Goal: Task Accomplishment & Management: Manage account settings

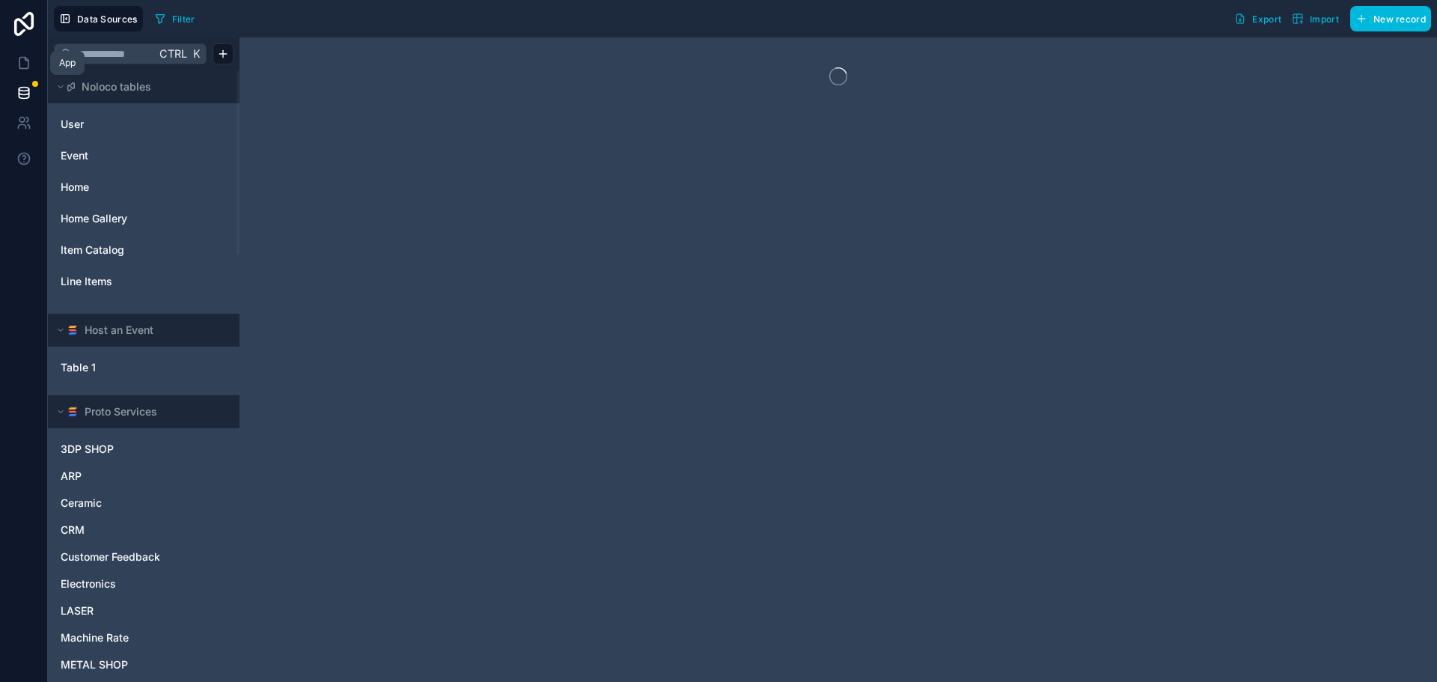
click at [13, 60] on link at bounding box center [23, 63] width 47 height 30
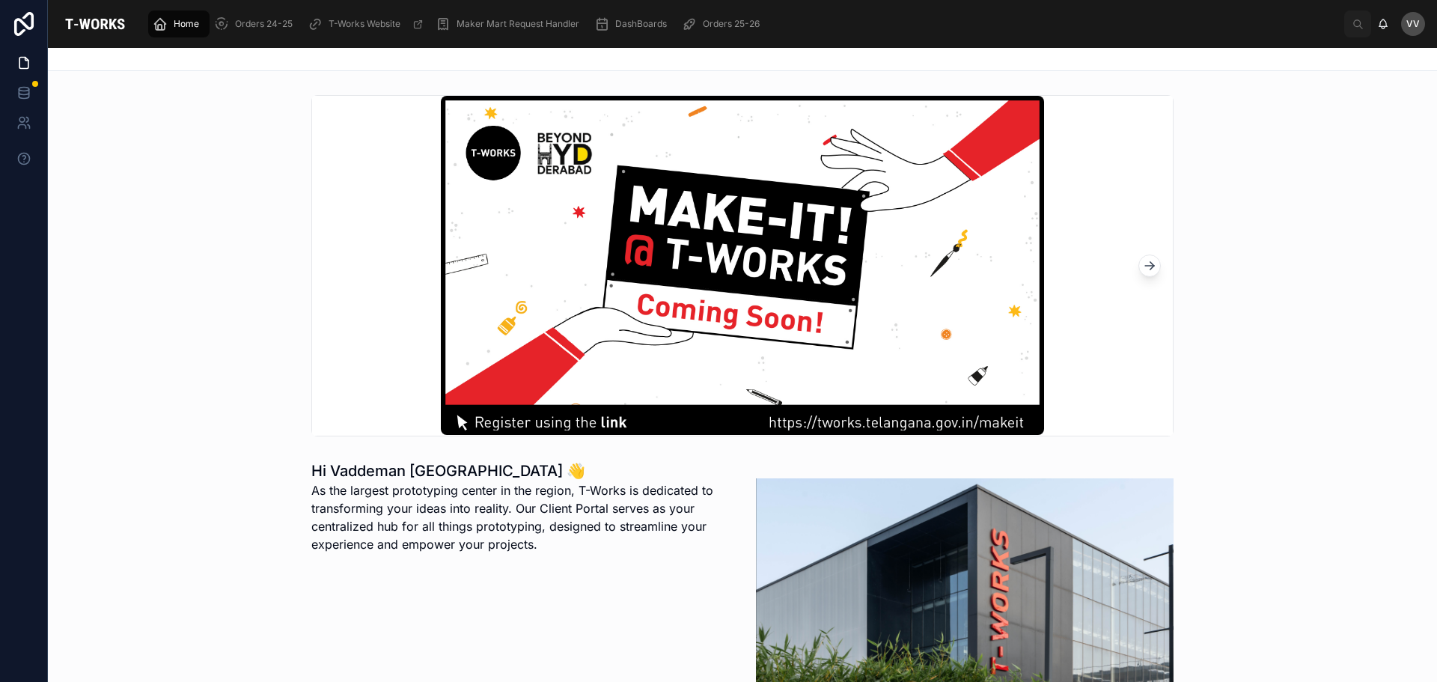
scroll to position [299, 0]
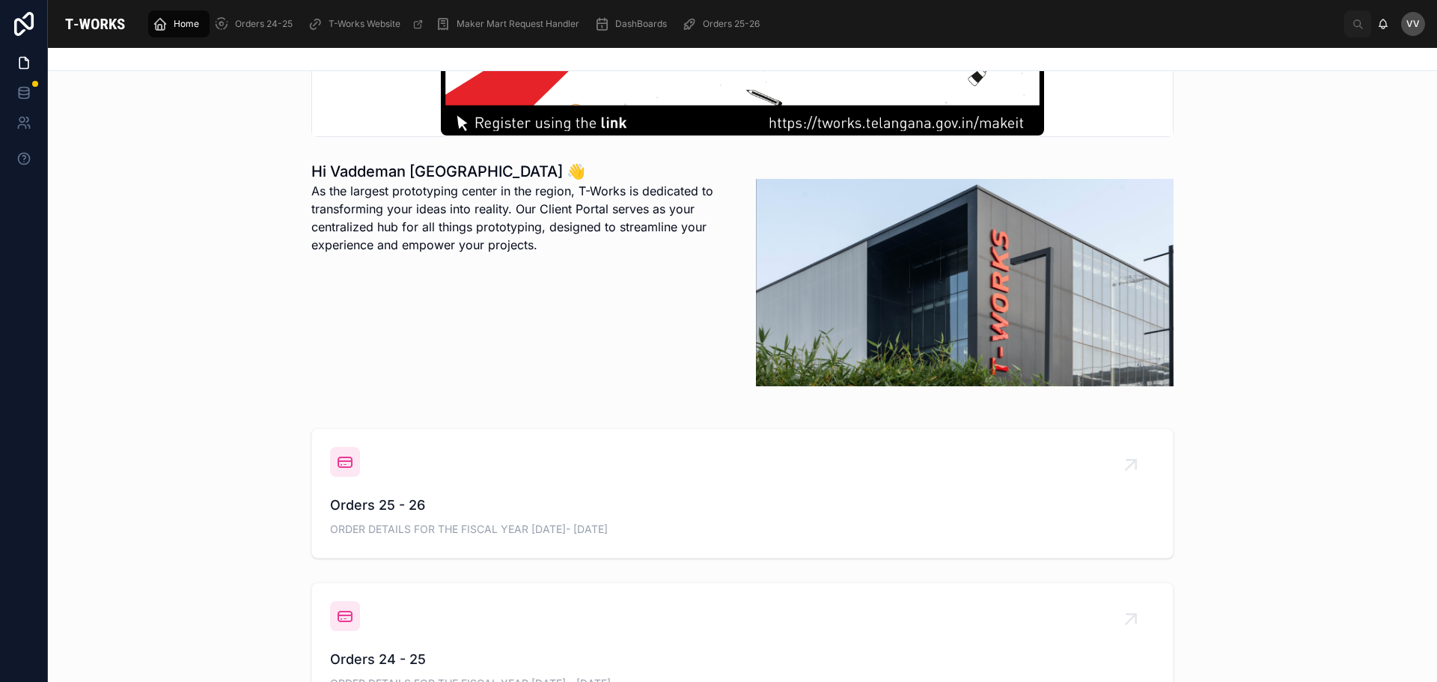
click at [356, 505] on span "Orders 25 - 26" at bounding box center [742, 505] width 825 height 21
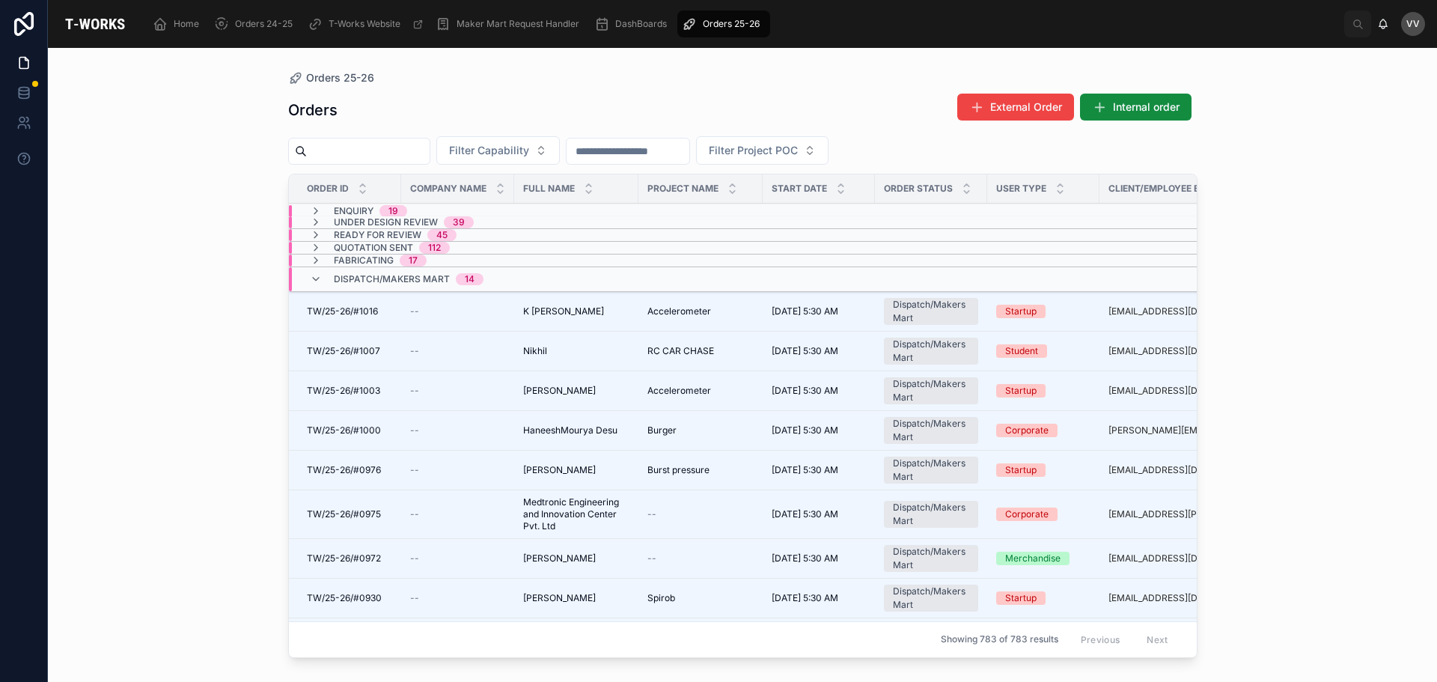
click at [197, 486] on div "Orders 25-26 Orders External Order Internal order Filter Capability Filter Proj…" at bounding box center [742, 365] width 1389 height 634
click at [552, 427] on span "HaneeshMourya Desu" at bounding box center [570, 430] width 94 height 12
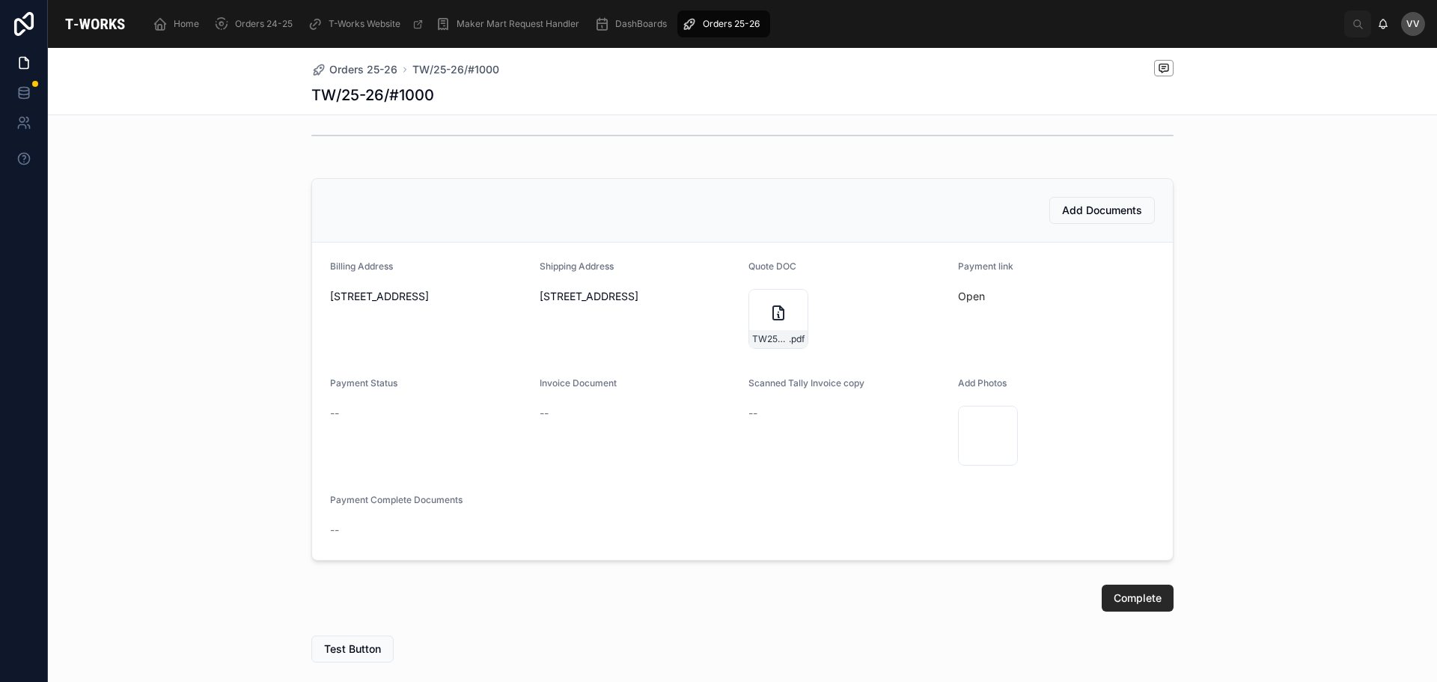
scroll to position [447, 0]
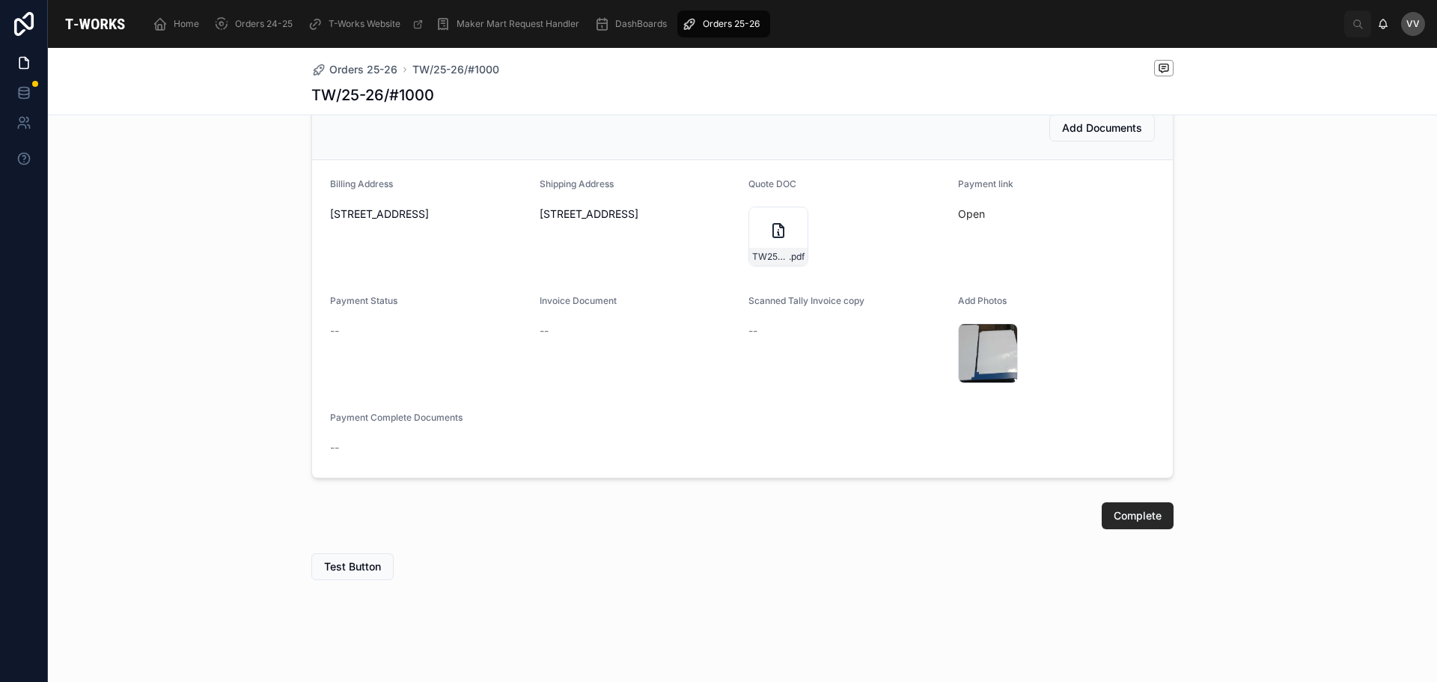
click at [1092, 127] on span "Add Documents" at bounding box center [1102, 128] width 80 height 15
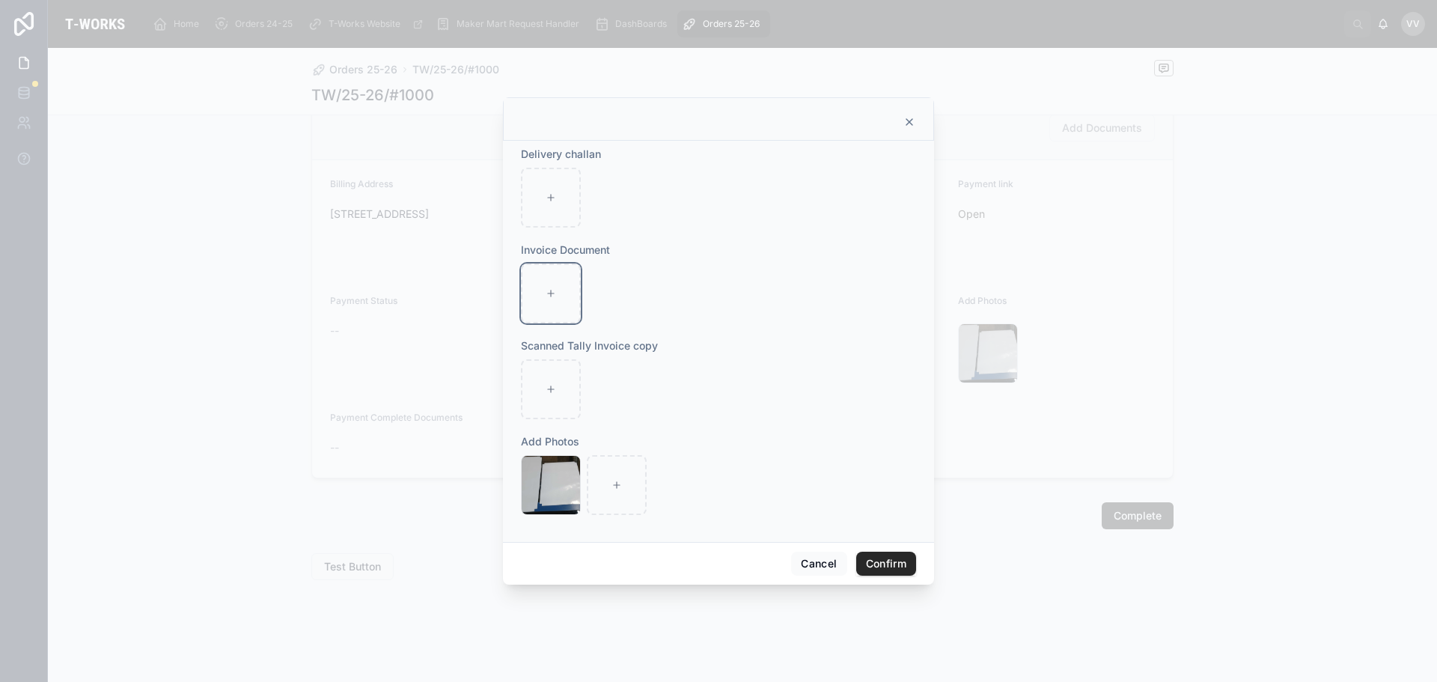
click at [551, 291] on icon at bounding box center [551, 293] width 0 height 6
type input "**********"
click at [862, 567] on button "Confirm" at bounding box center [886, 564] width 60 height 24
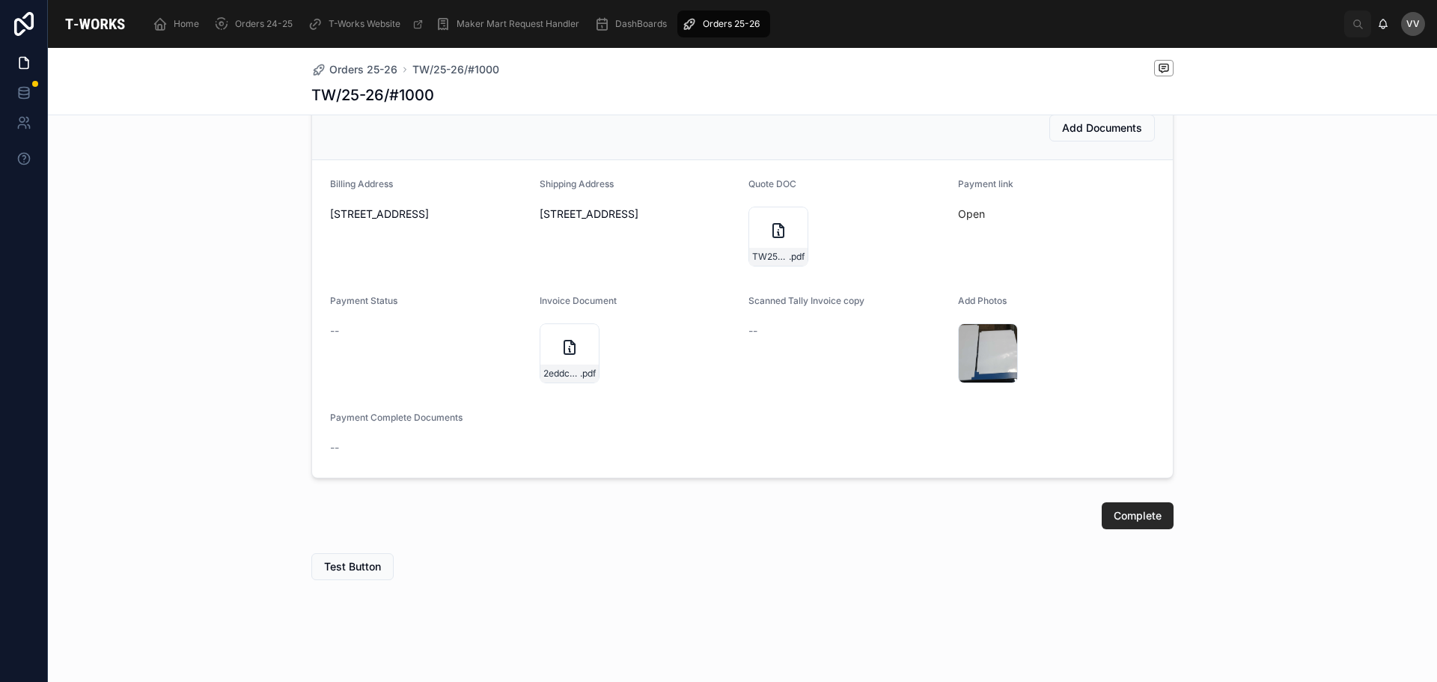
click at [1132, 515] on span "Complete" at bounding box center [1138, 515] width 48 height 15
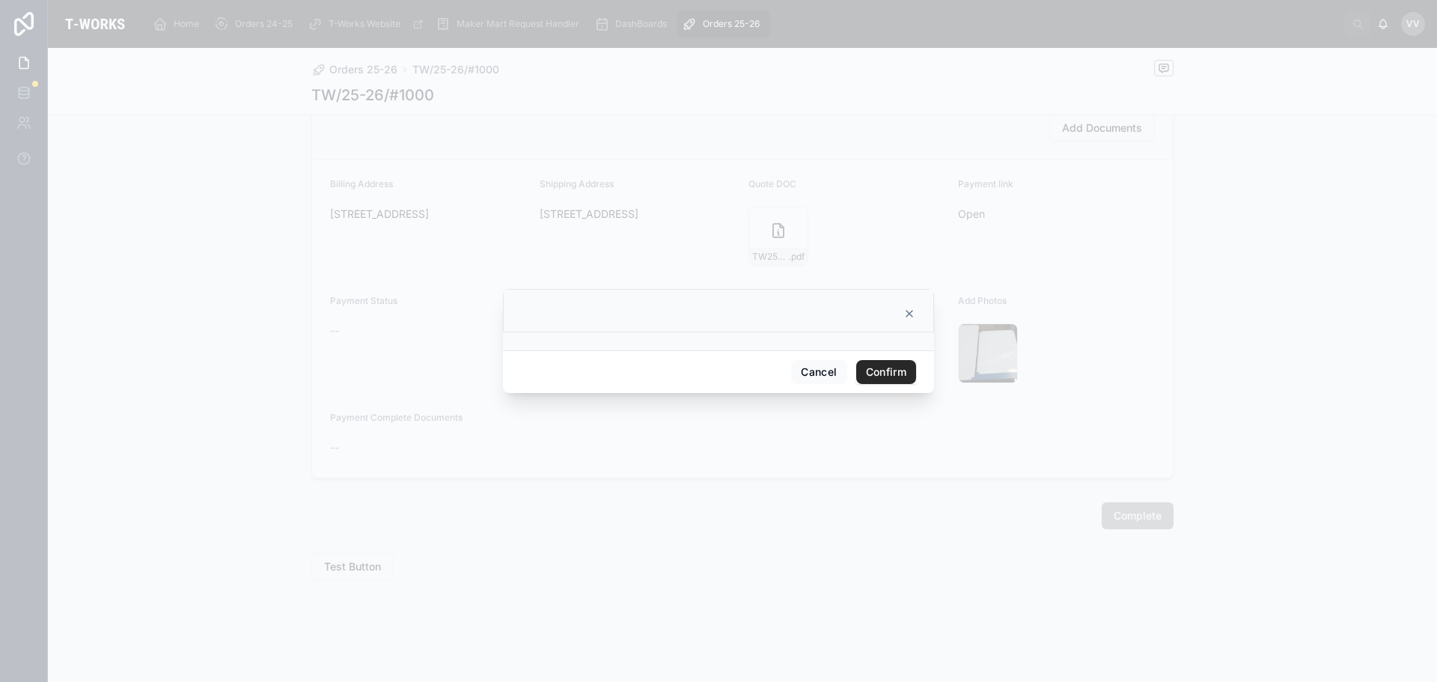
click at [903, 375] on button "Confirm" at bounding box center [886, 372] width 60 height 24
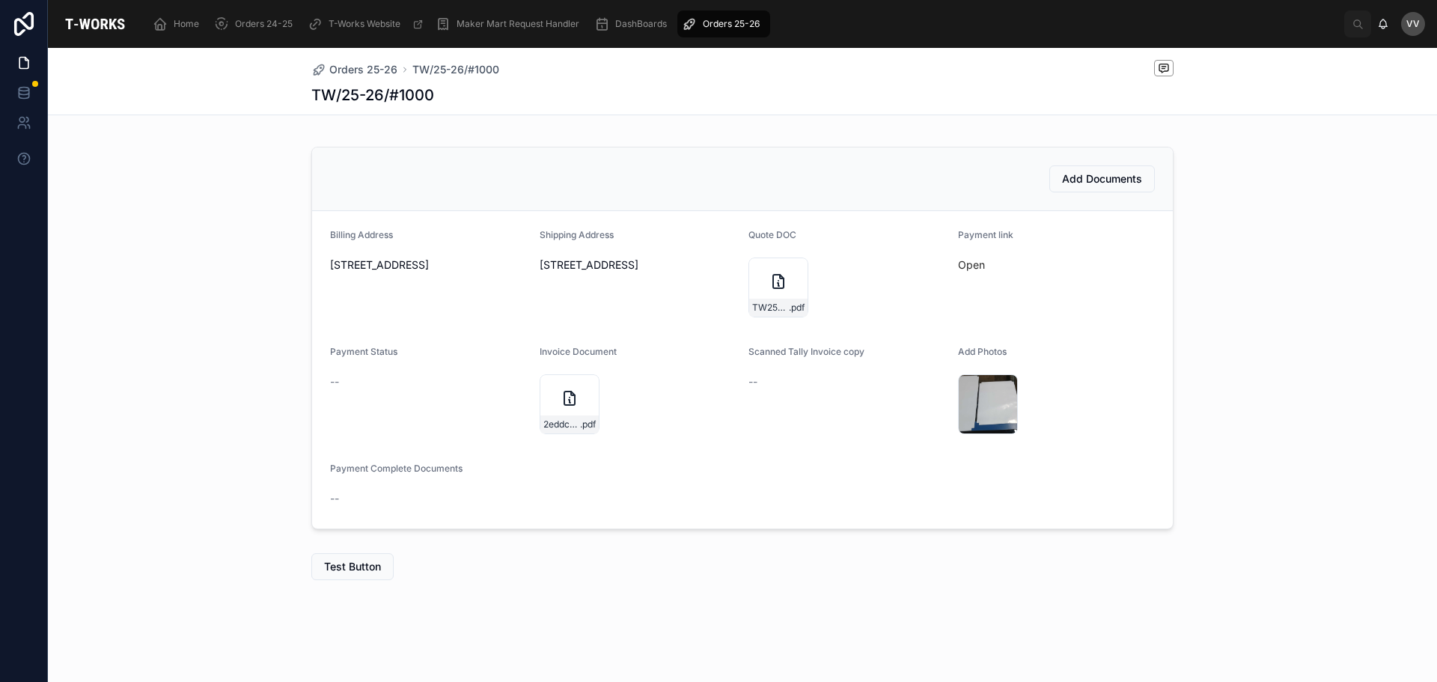
click at [350, 73] on span "Orders 25-26" at bounding box center [363, 69] width 68 height 15
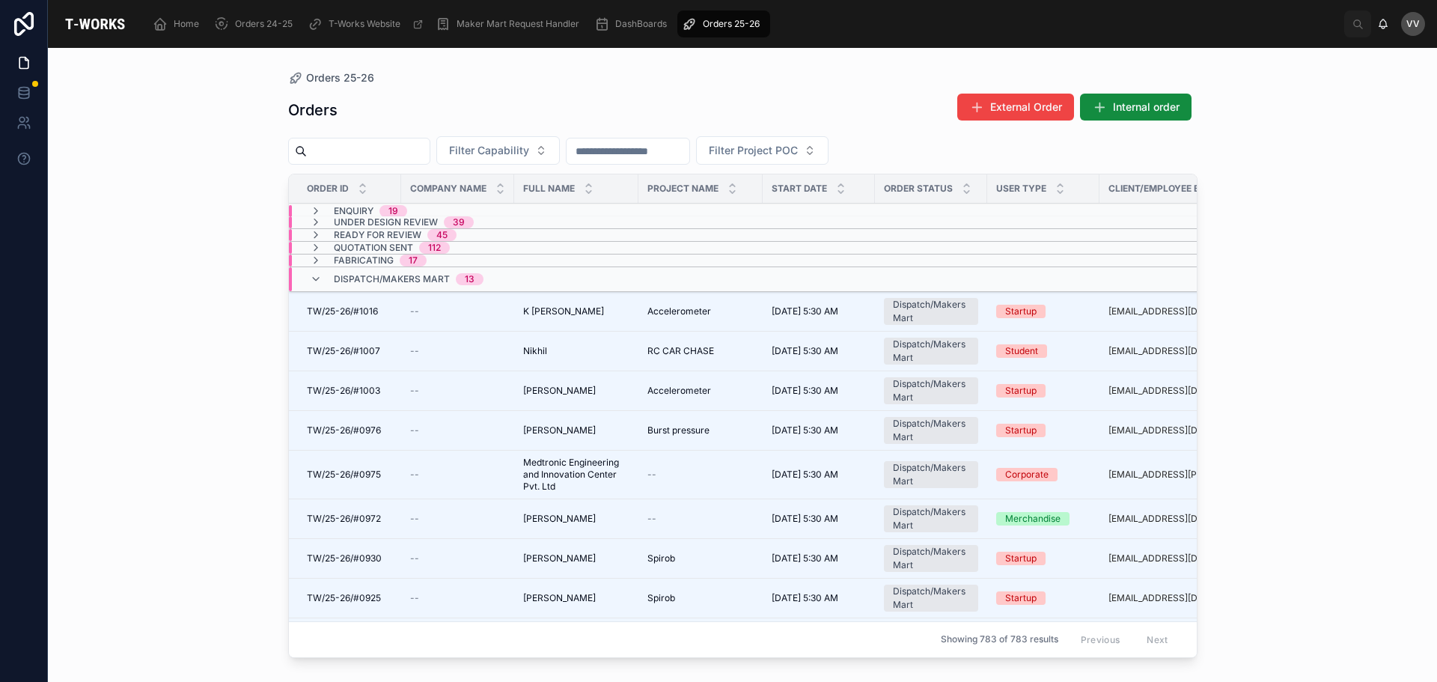
click at [264, 425] on div "Orders 25-26 Orders External Order Internal order Filter Capability Filter Proj…" at bounding box center [743, 356] width 958 height 616
click at [350, 385] on span "TW/25-26/#1003" at bounding box center [343, 391] width 73 height 12
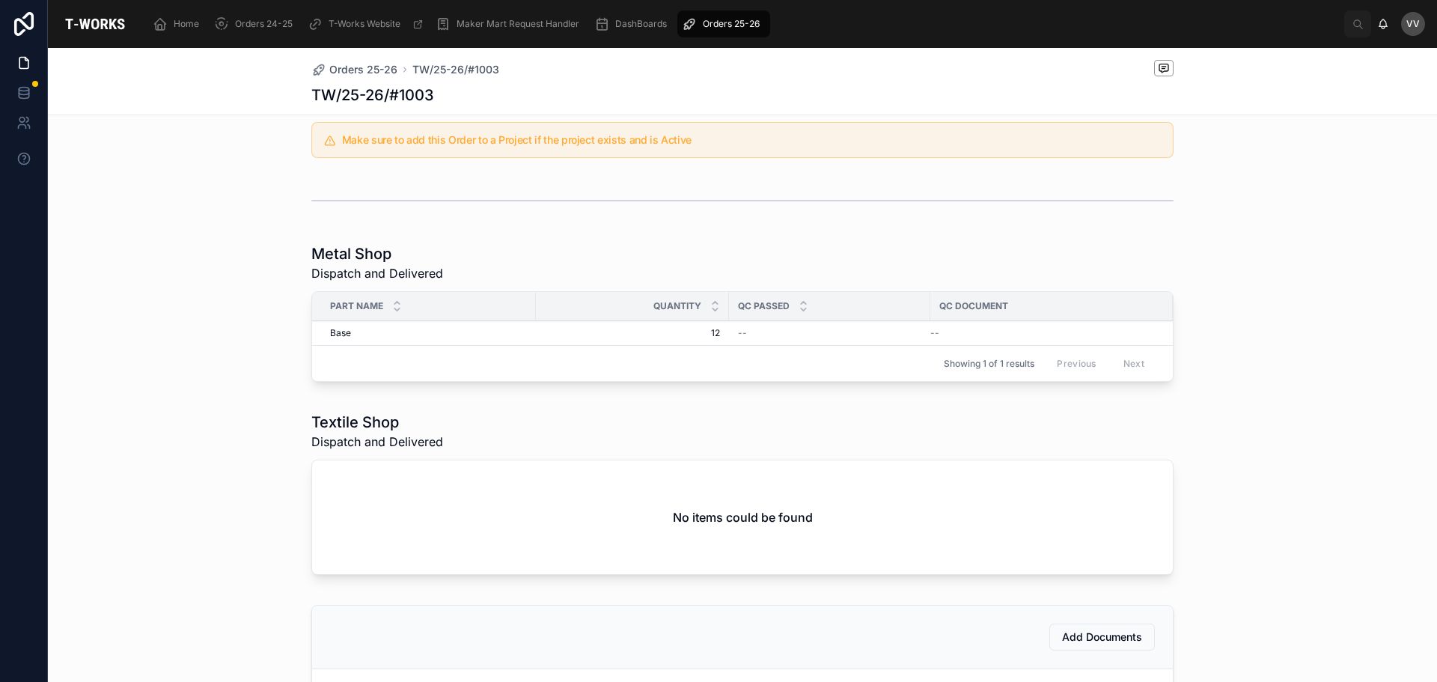
scroll to position [599, 0]
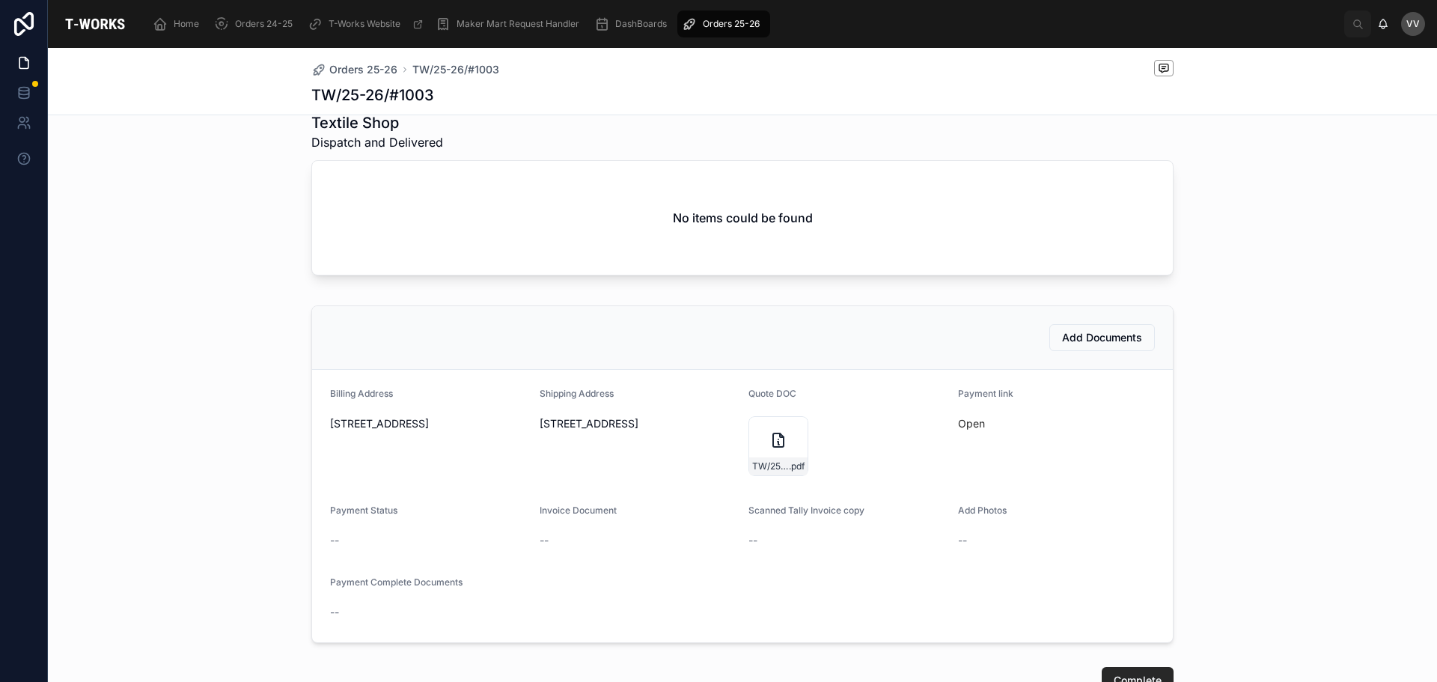
click at [758, 435] on div "TW/25-26/#1003 .pdf" at bounding box center [779, 446] width 60 height 60
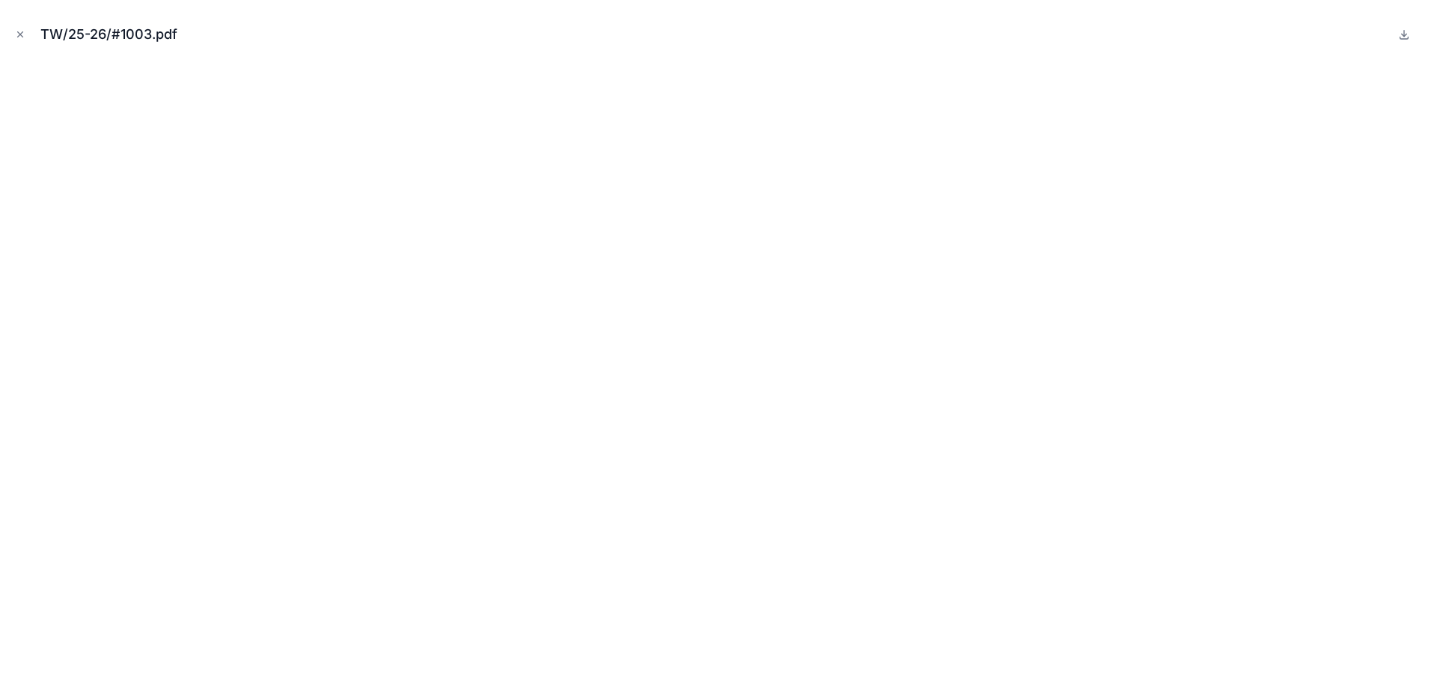
click at [19, 29] on icon "Close modal" at bounding box center [20, 34] width 10 height 10
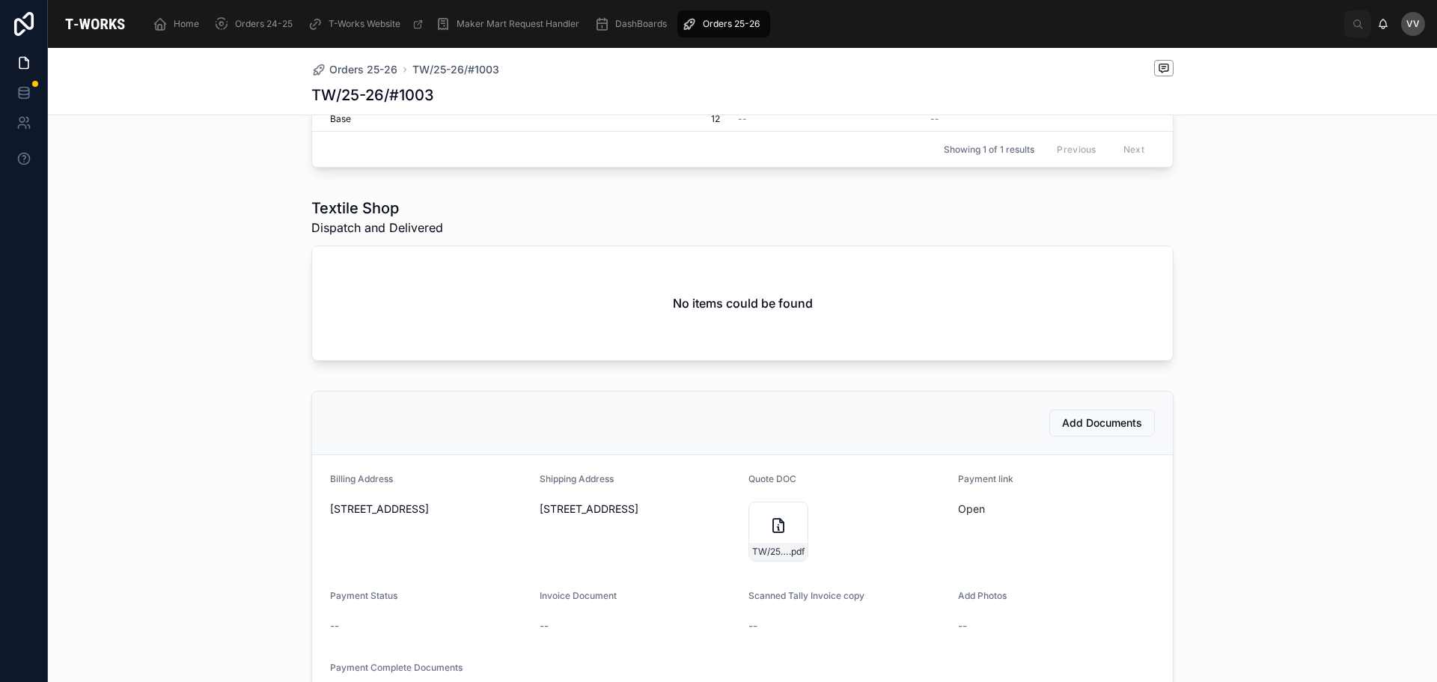
scroll to position [299, 0]
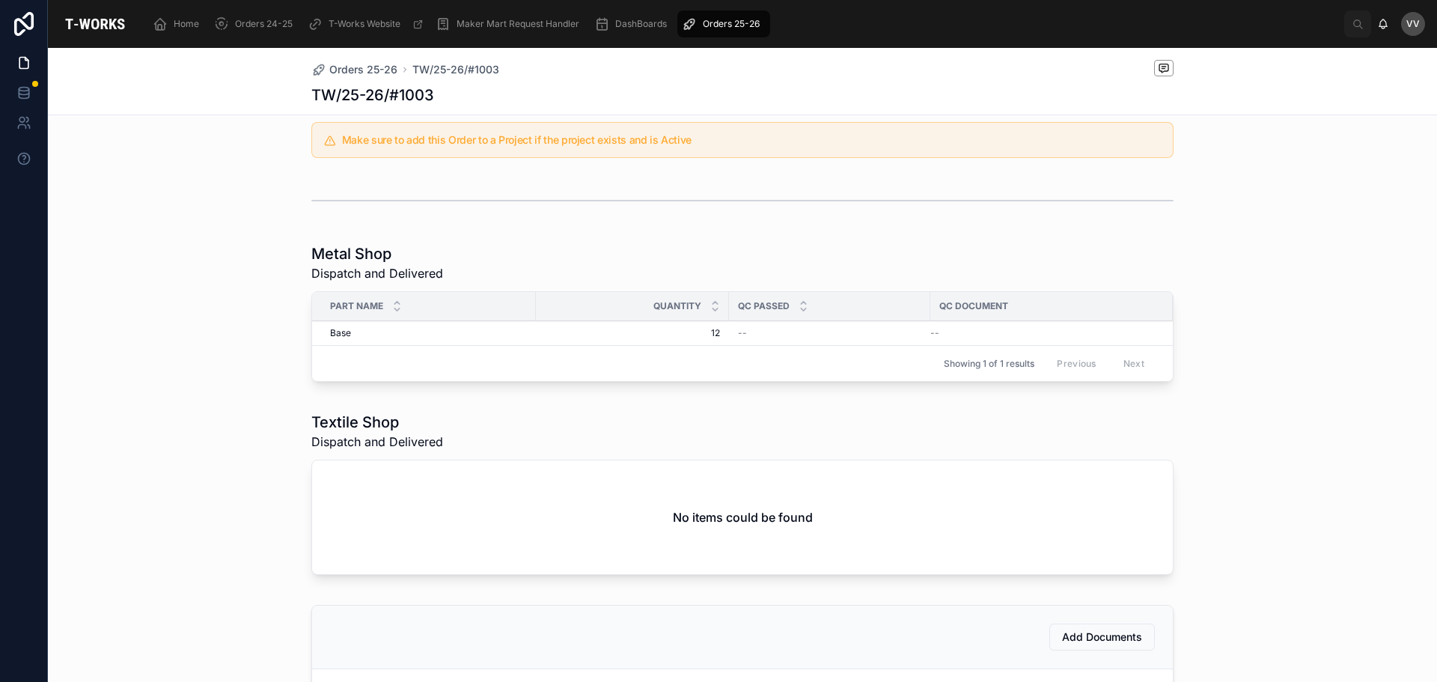
click at [362, 67] on span "Orders 25-26" at bounding box center [363, 69] width 68 height 15
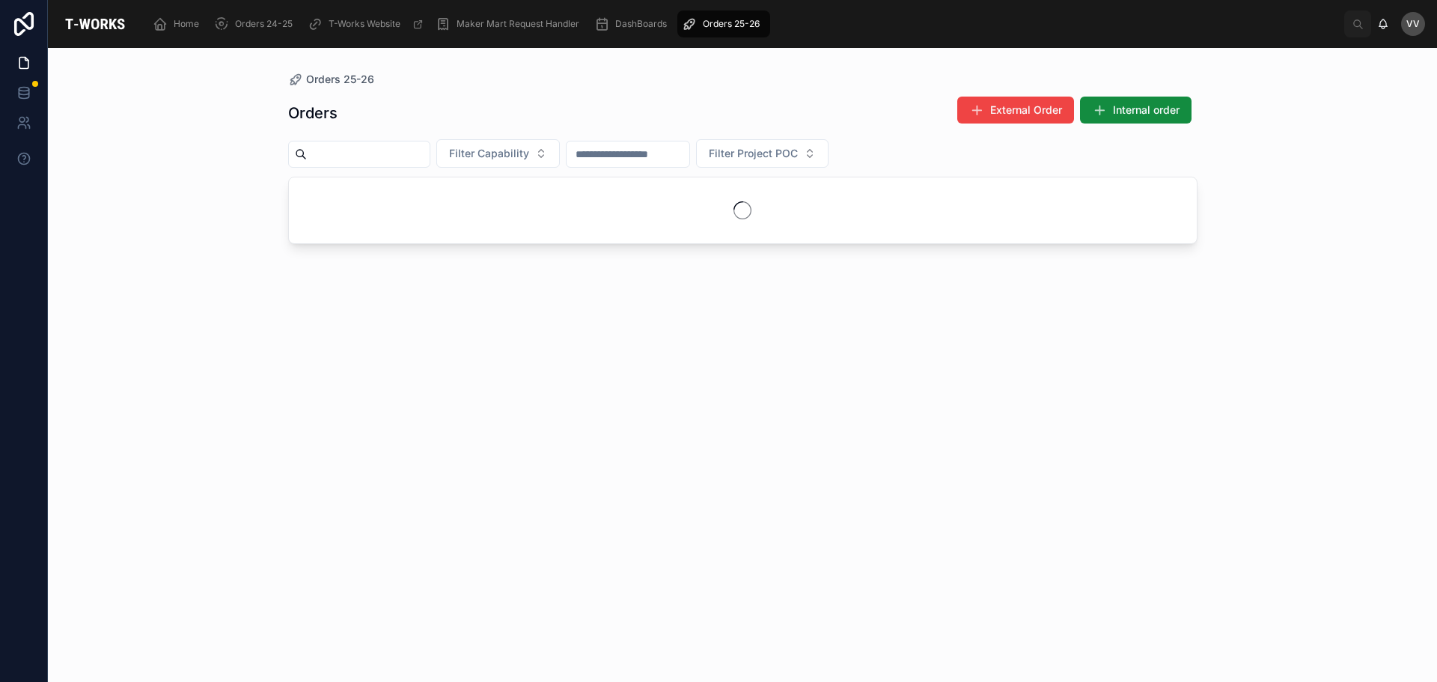
click at [204, 347] on div "Orders 25-26 Orders External Order Internal order Filter Capability Filter Proj…" at bounding box center [742, 365] width 1389 height 634
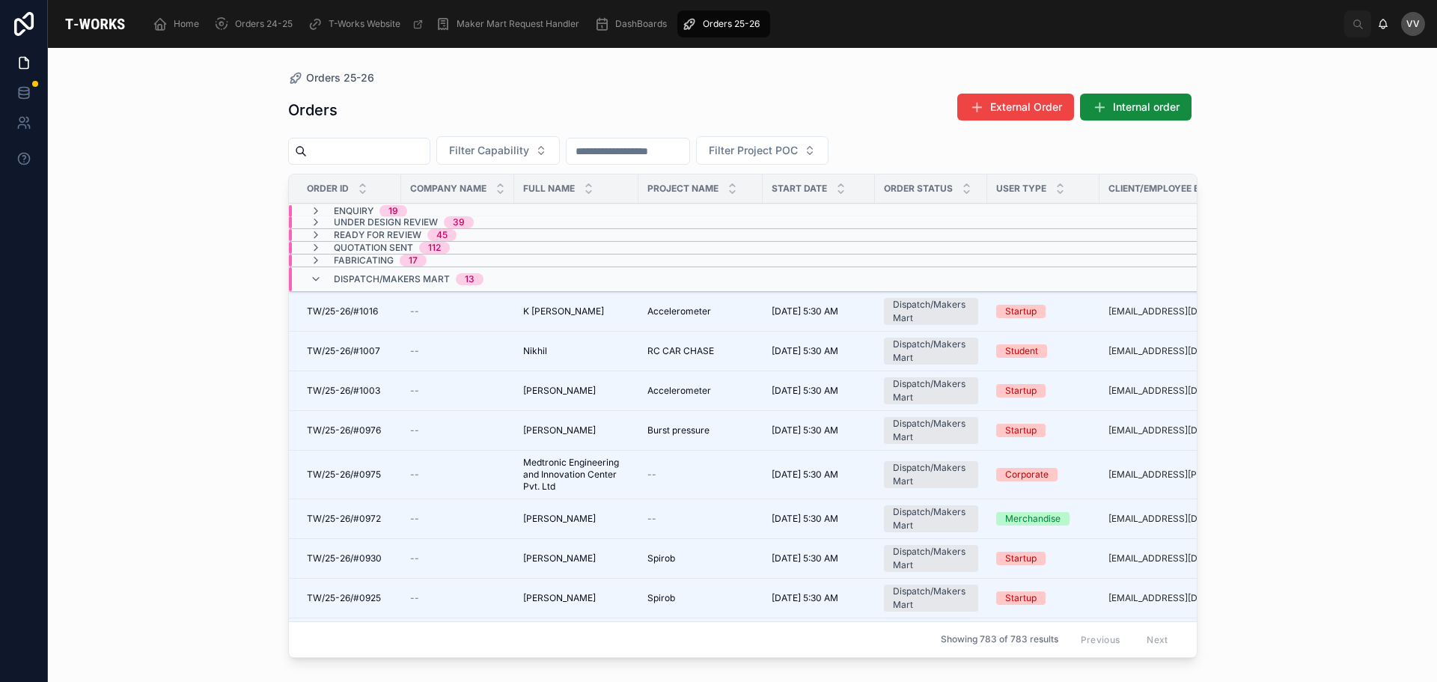
click at [367, 307] on span "TW/25-26/#1016" at bounding box center [342, 311] width 71 height 12
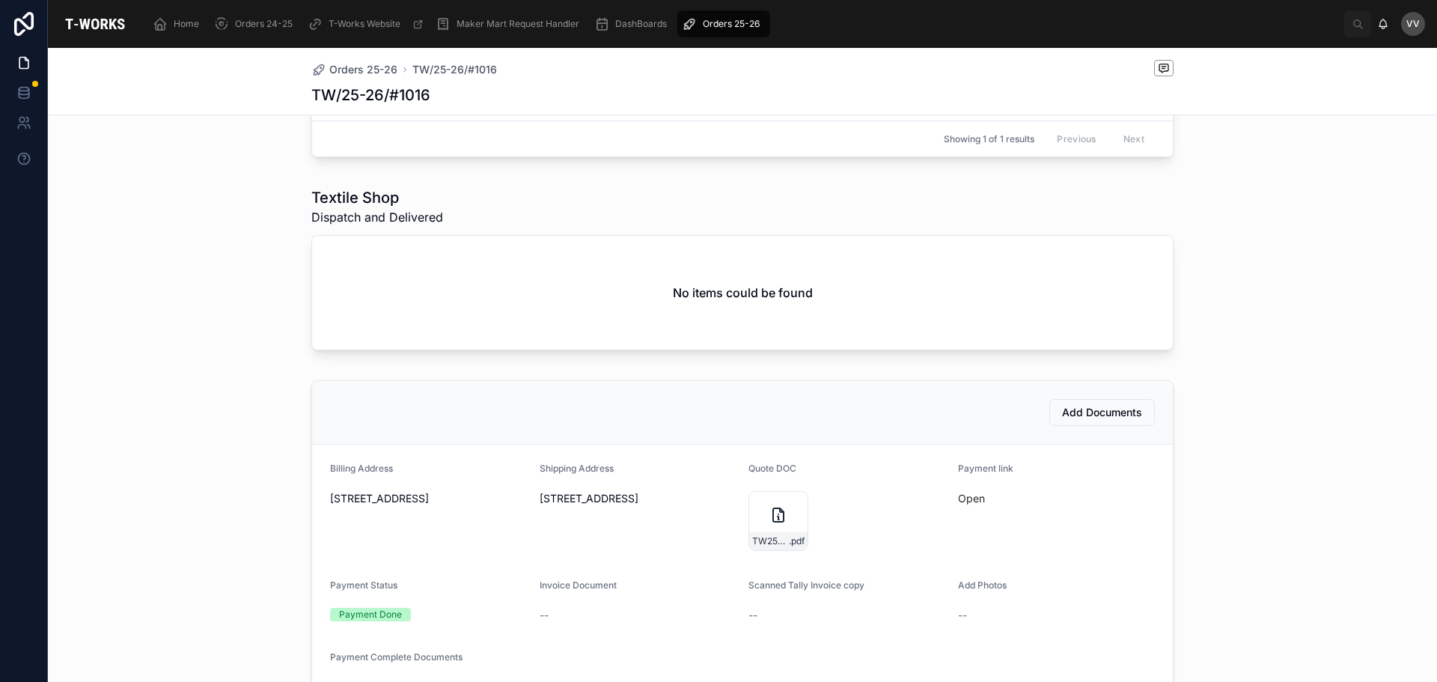
scroll to position [599, 0]
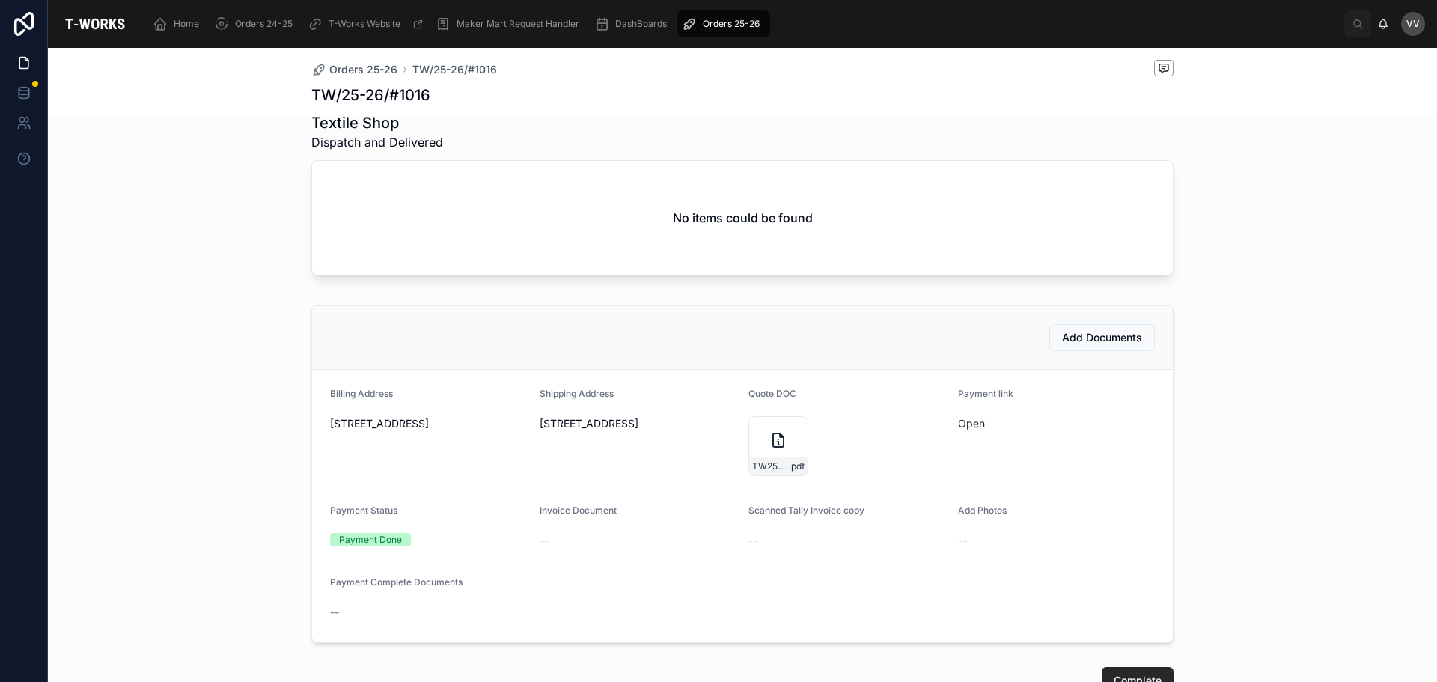
click at [1068, 339] on span "Add Documents" at bounding box center [1102, 337] width 80 height 15
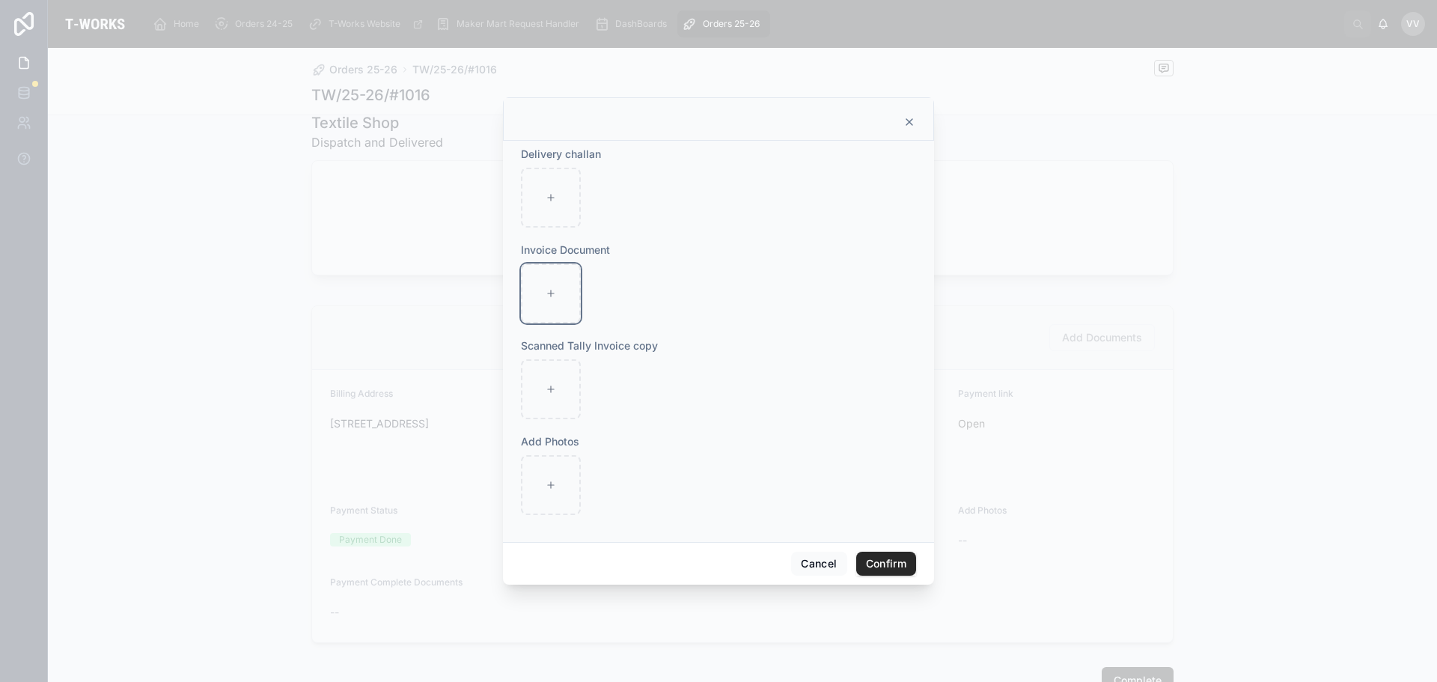
click at [548, 287] on div at bounding box center [551, 294] width 60 height 60
type input "**********"
click at [901, 561] on button "Confirm" at bounding box center [886, 564] width 60 height 24
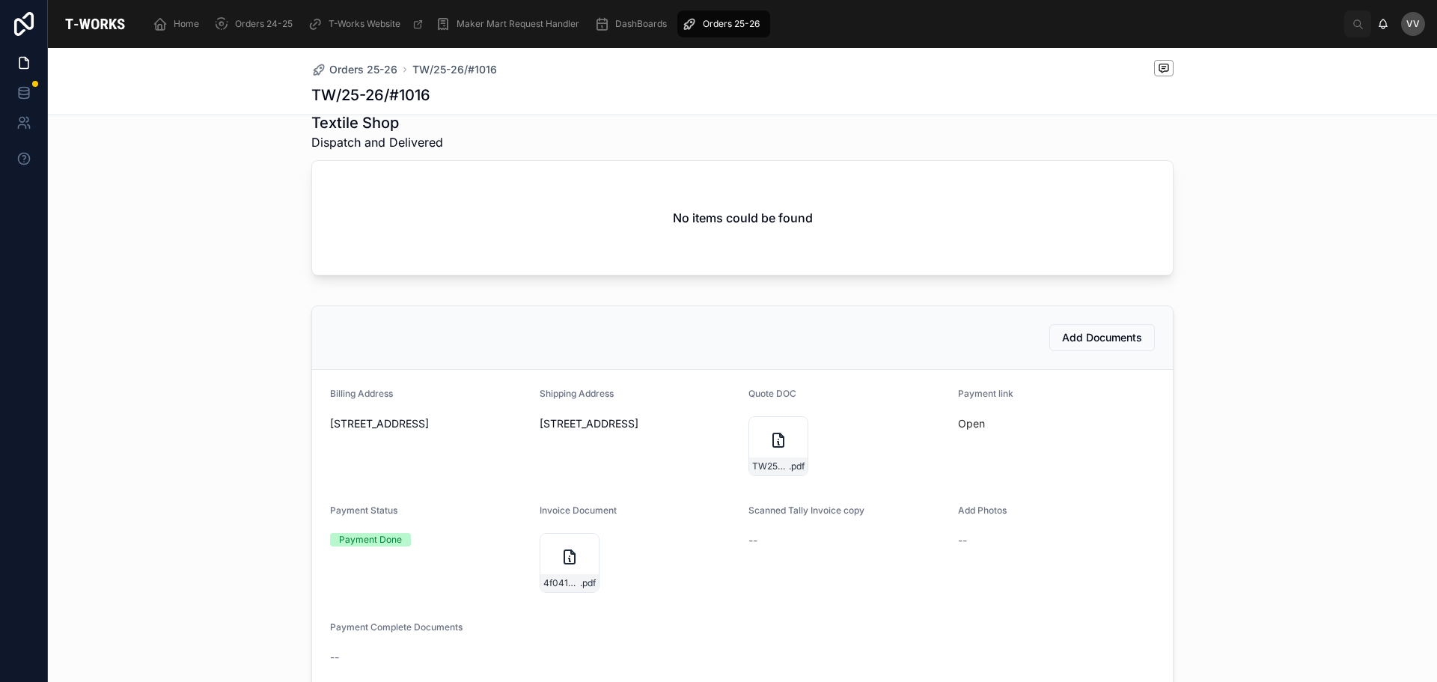
click at [761, 436] on div "TW25-26#1016 .pdf" at bounding box center [779, 446] width 60 height 60
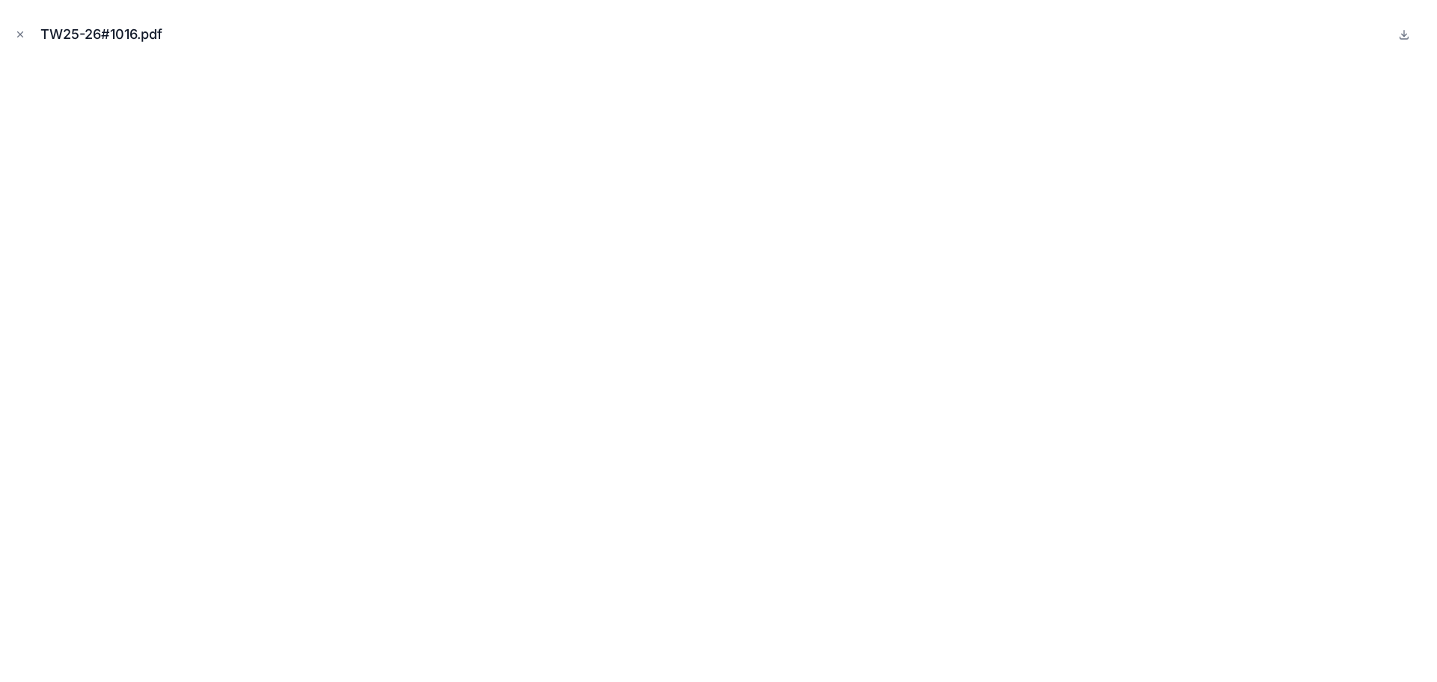
click at [20, 27] on button "Close modal" at bounding box center [20, 34] width 16 height 16
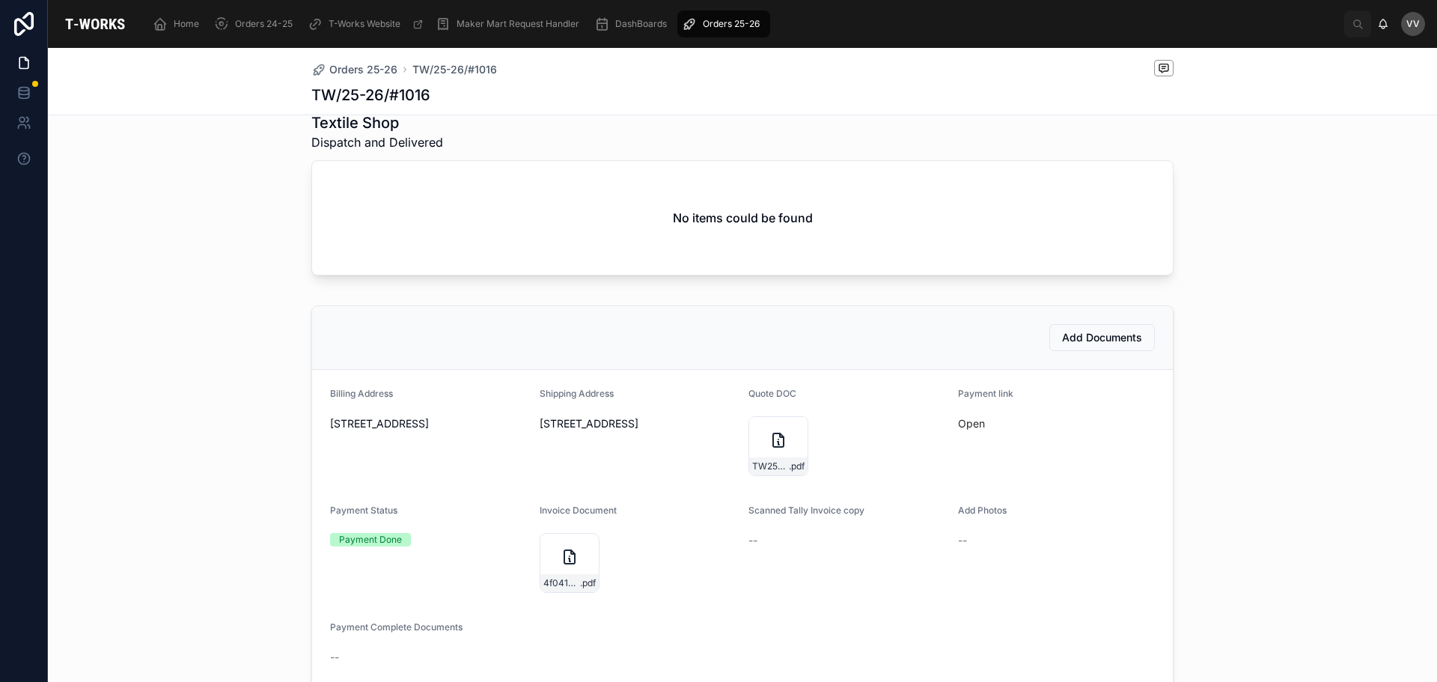
click at [551, 546] on div "4f0418b7-0e34-4bc3-a673-32efb3ed5bea-KNM-Tech-(1016)-Tax-Invoice06102025 .pdf" at bounding box center [570, 563] width 60 height 60
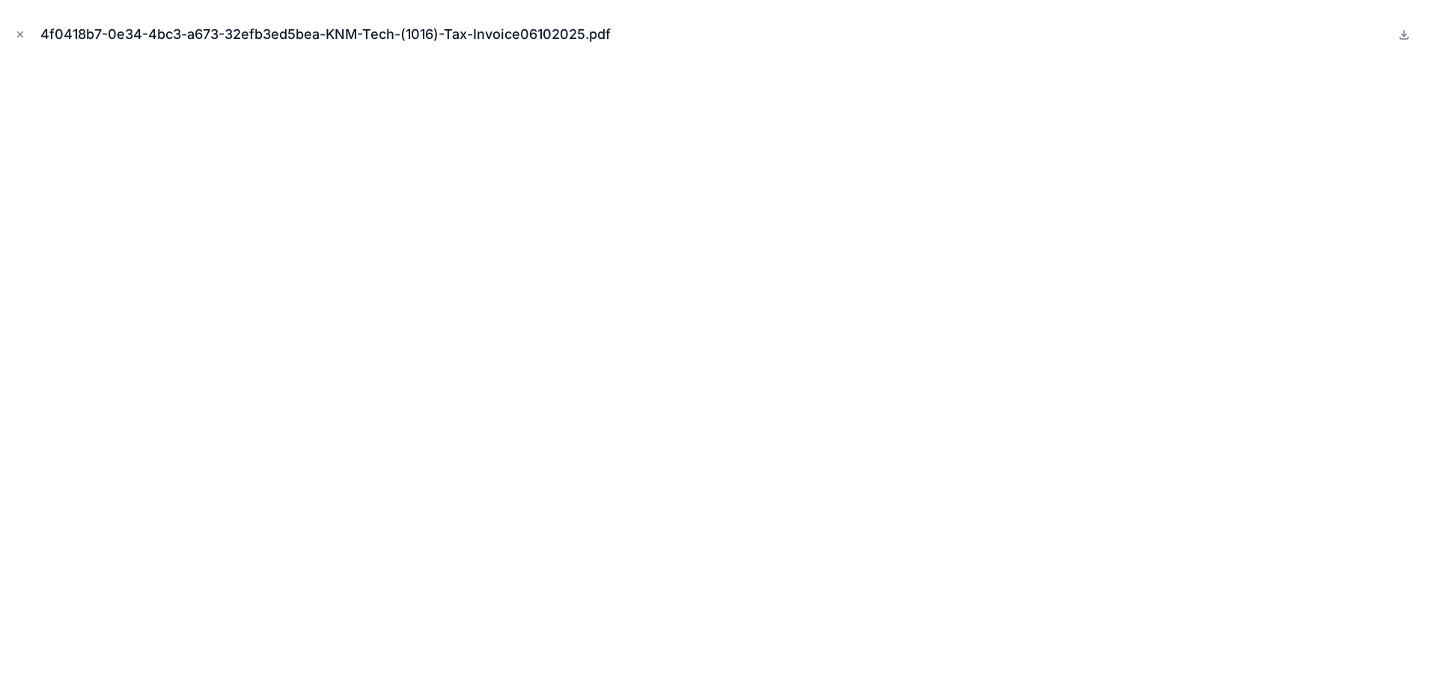
click at [19, 34] on icon "Close modal" at bounding box center [20, 34] width 5 height 5
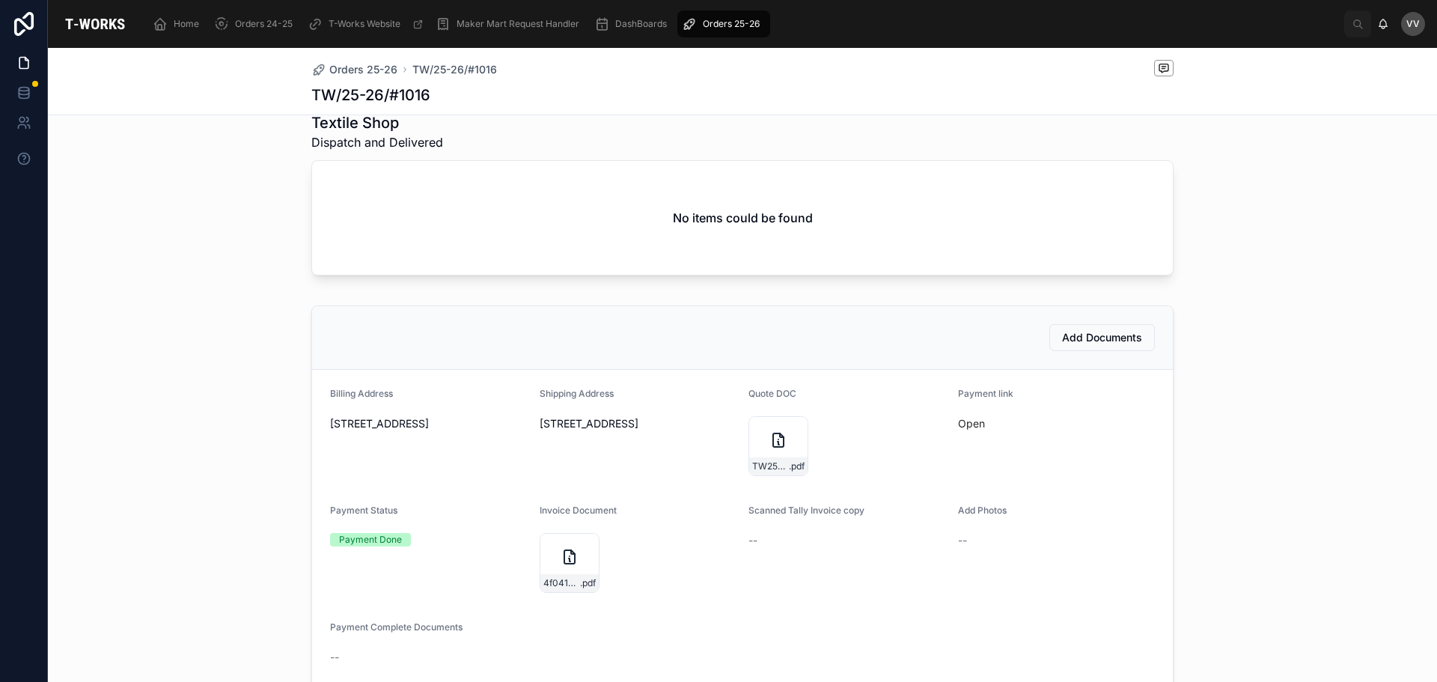
click at [366, 68] on span "Orders 25-26" at bounding box center [363, 69] width 68 height 15
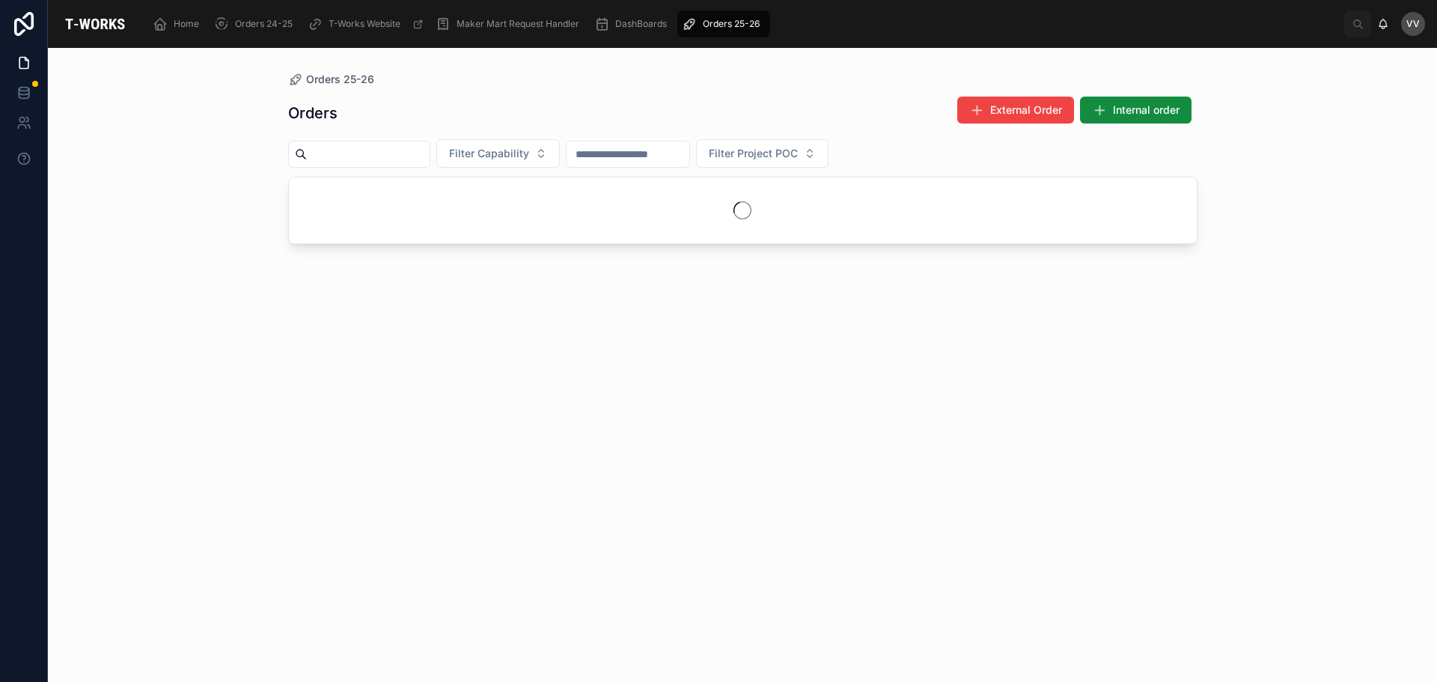
click at [364, 156] on input "text" at bounding box center [368, 154] width 123 height 21
click at [25, 59] on icon at bounding box center [26, 59] width 3 height 3
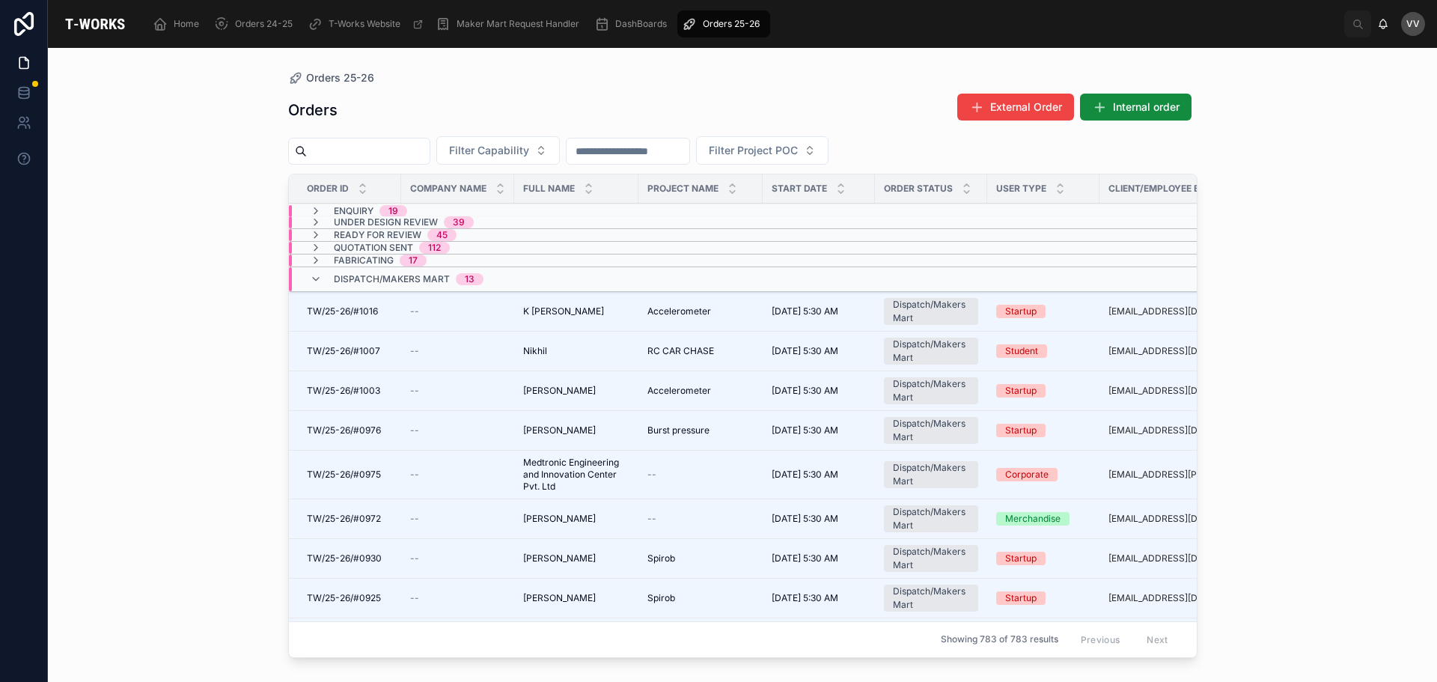
click at [352, 392] on span "TW/25-26/#1003" at bounding box center [343, 391] width 73 height 12
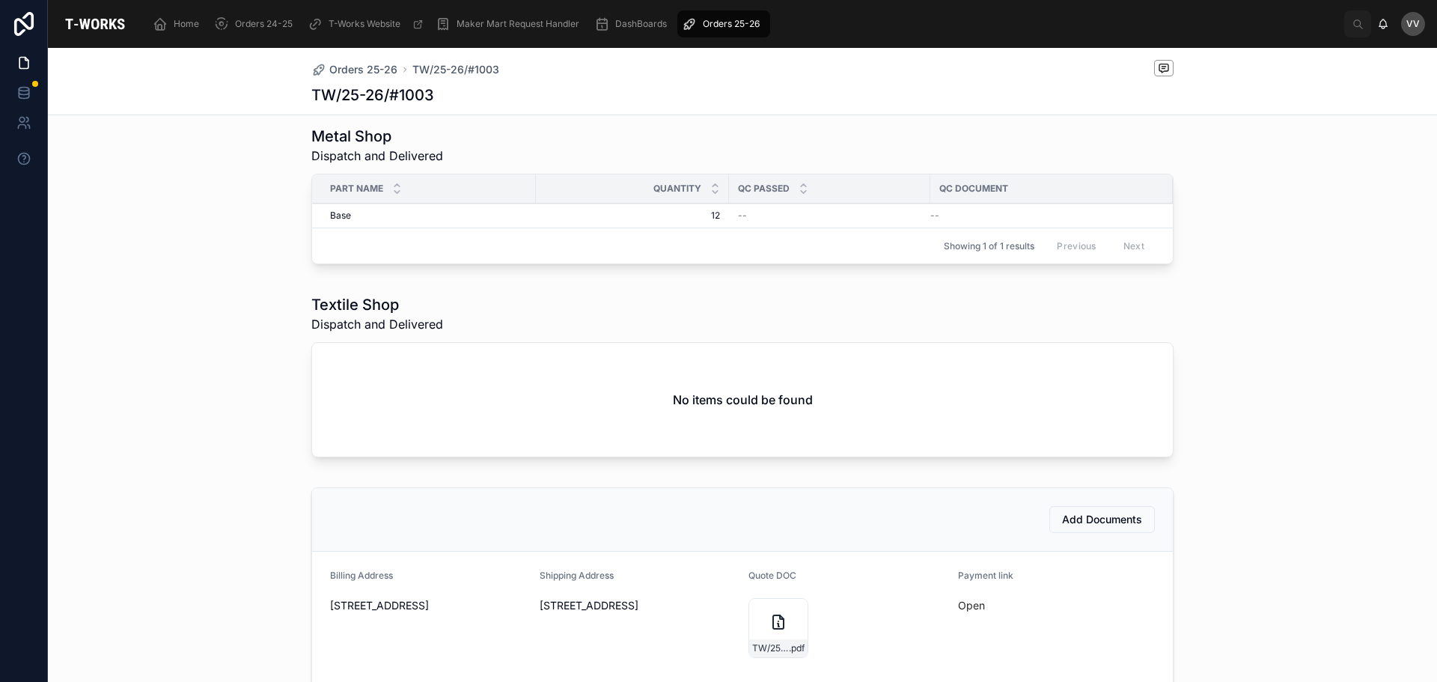
scroll to position [599, 0]
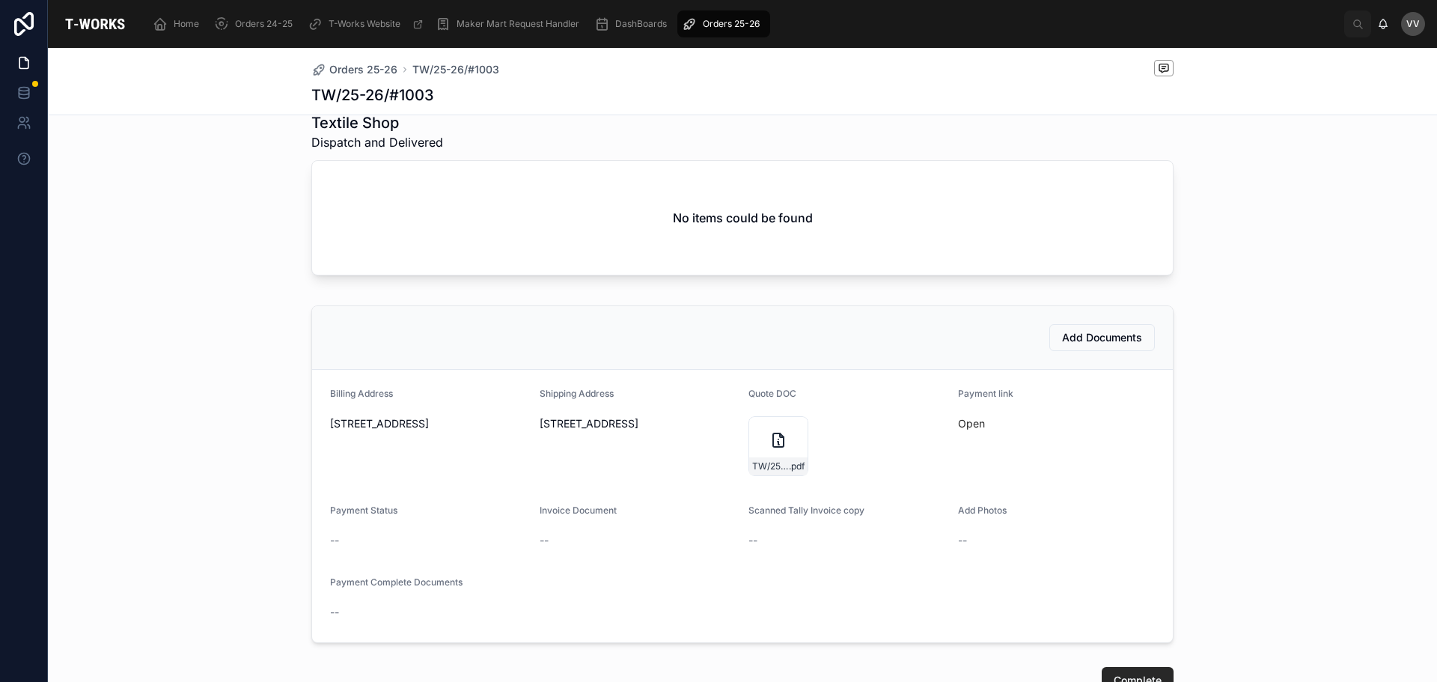
click at [1083, 326] on button "Add Documents" at bounding box center [1103, 337] width 106 height 27
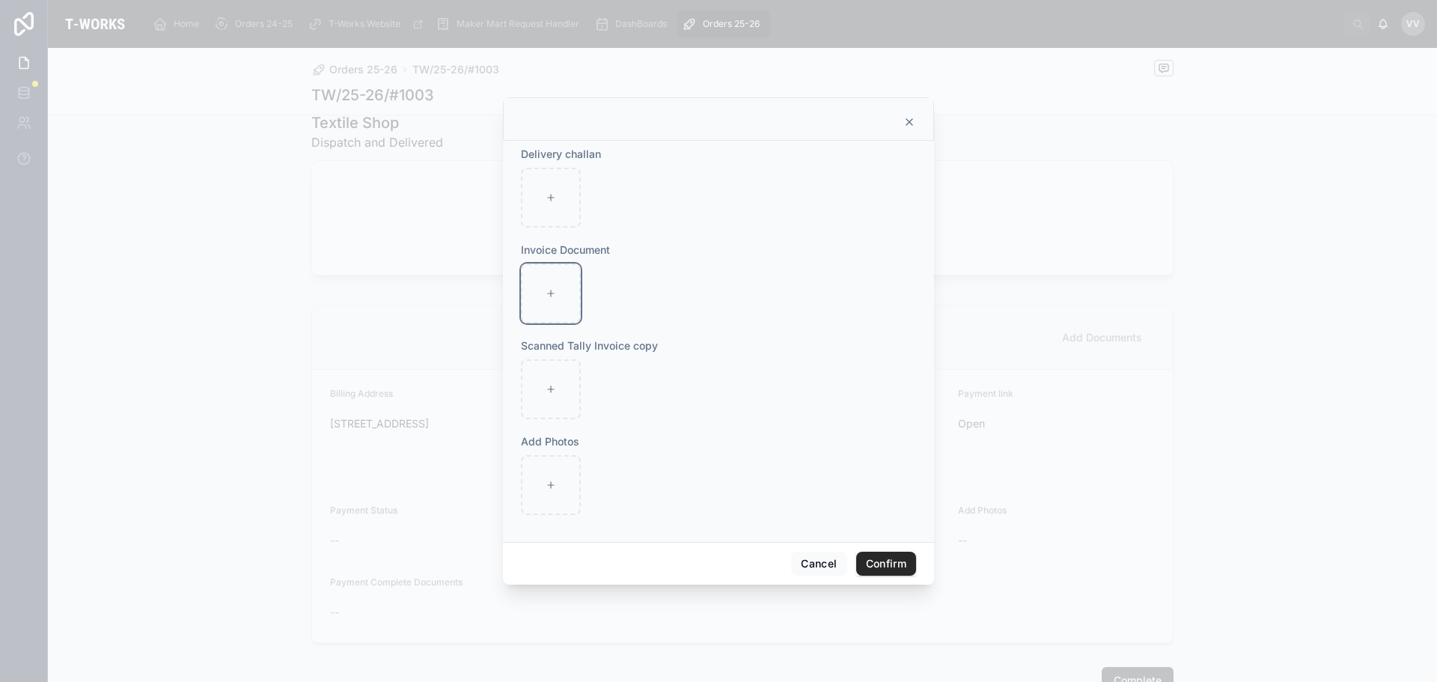
click at [554, 286] on div at bounding box center [551, 294] width 60 height 60
type input "**********"
click at [899, 560] on button "Confirm" at bounding box center [886, 564] width 60 height 24
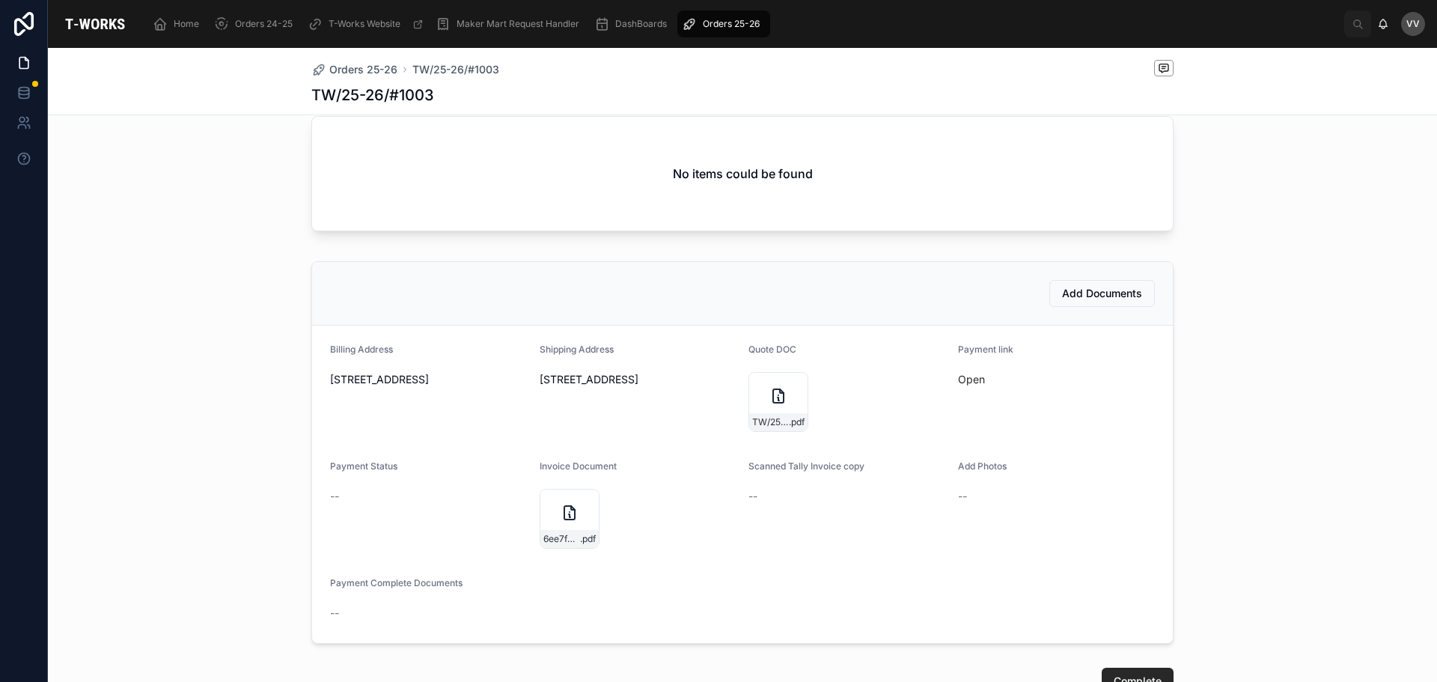
scroll to position [509, 0]
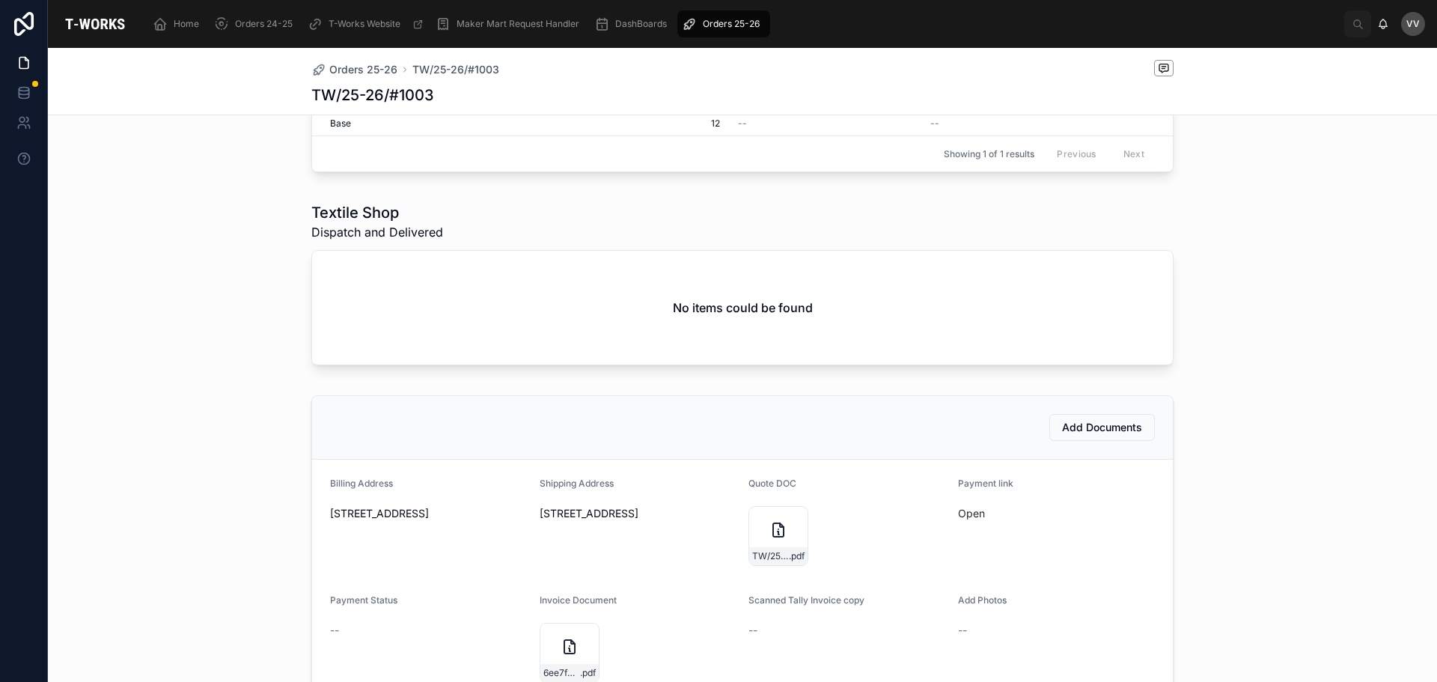
click at [157, 406] on div "Add Documents Billing Address [STREET_ADDRESS] Shipping Address [STREET_ADDRESS…" at bounding box center [742, 586] width 1389 height 395
click at [352, 71] on span "Orders 25-26" at bounding box center [363, 69] width 68 height 15
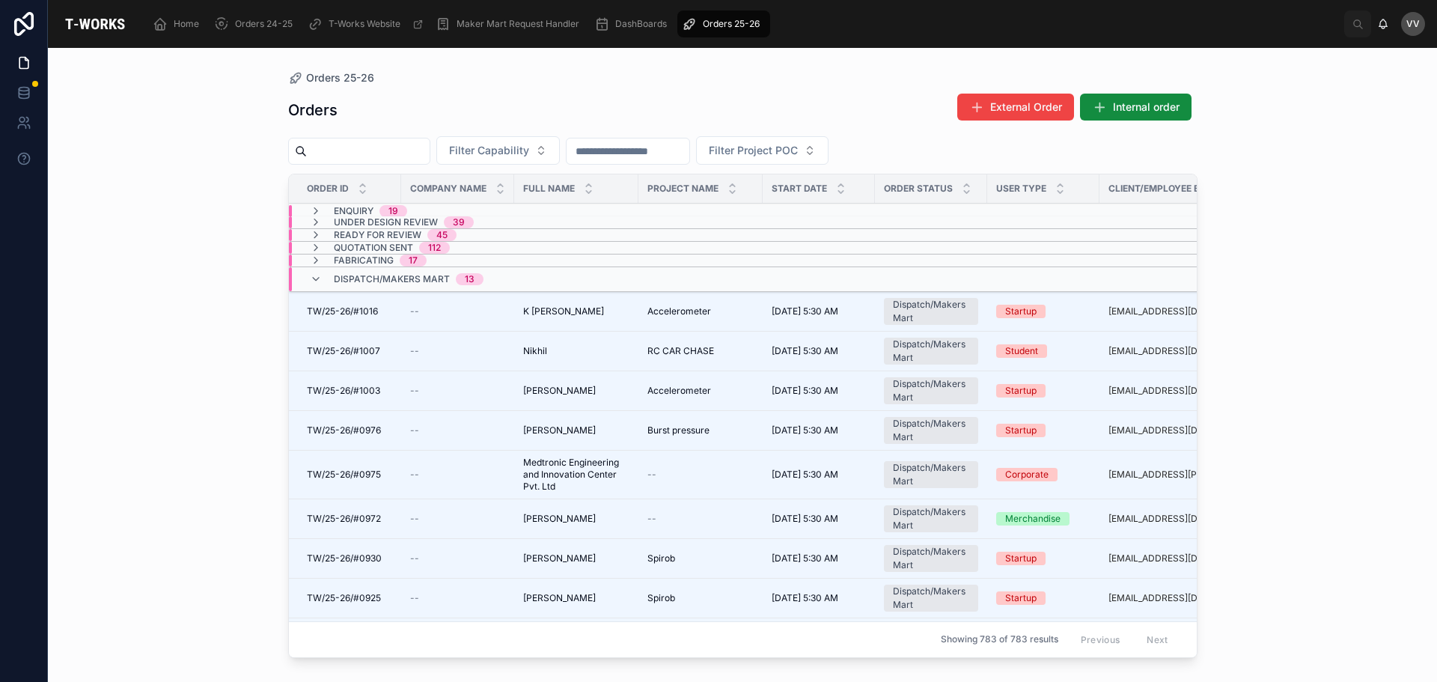
click at [386, 140] on div at bounding box center [359, 151] width 142 height 27
click at [389, 148] on input "text" at bounding box center [368, 151] width 123 height 21
type input "****"
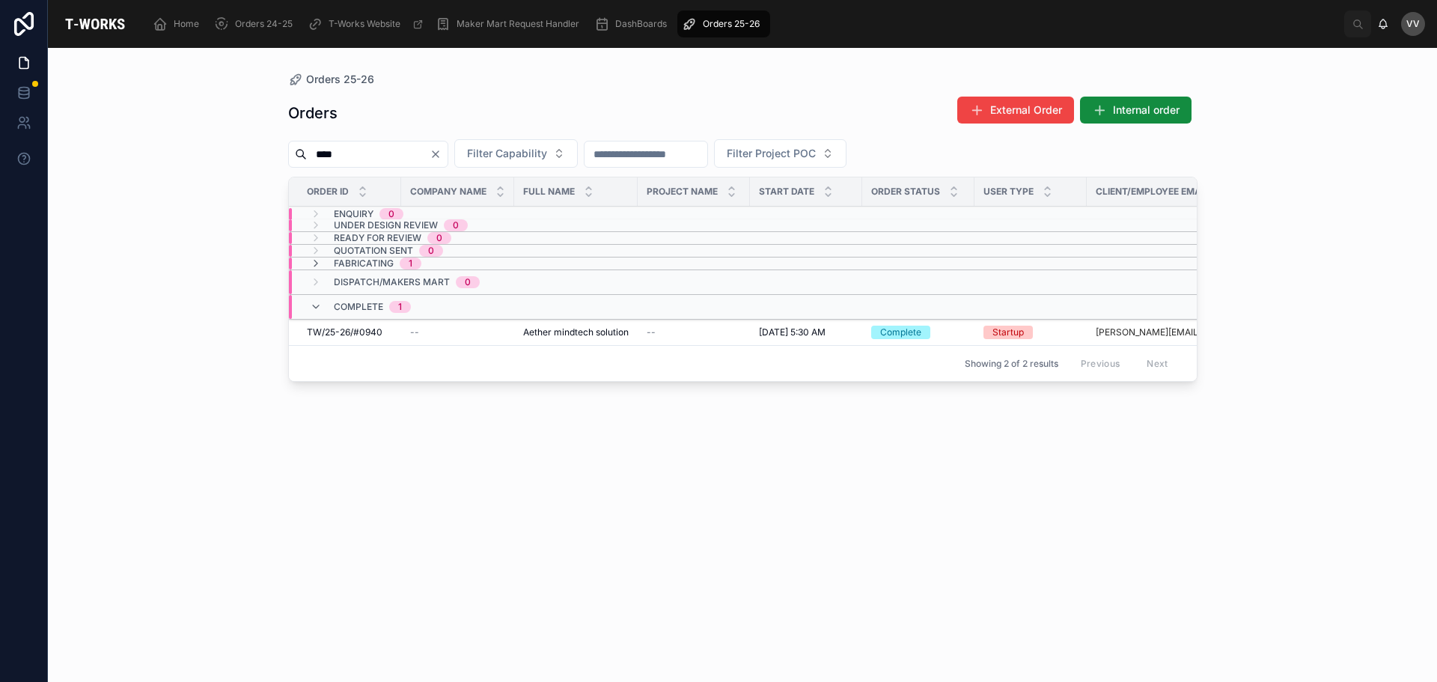
click at [314, 262] on icon at bounding box center [316, 264] width 12 height 12
